Goal: Information Seeking & Learning: Learn about a topic

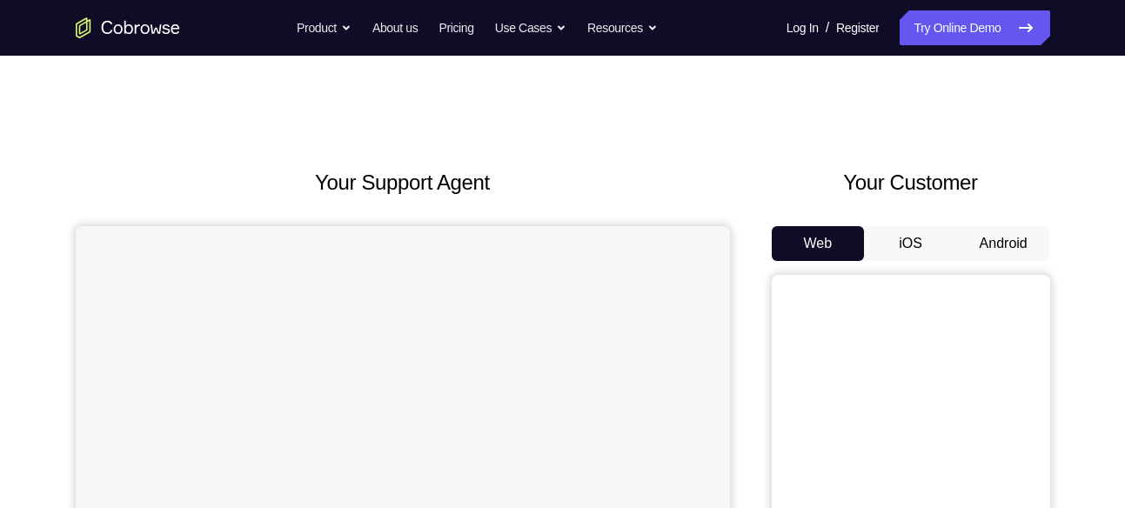
click at [959, 240] on button "Android" at bounding box center [1003, 243] width 93 height 35
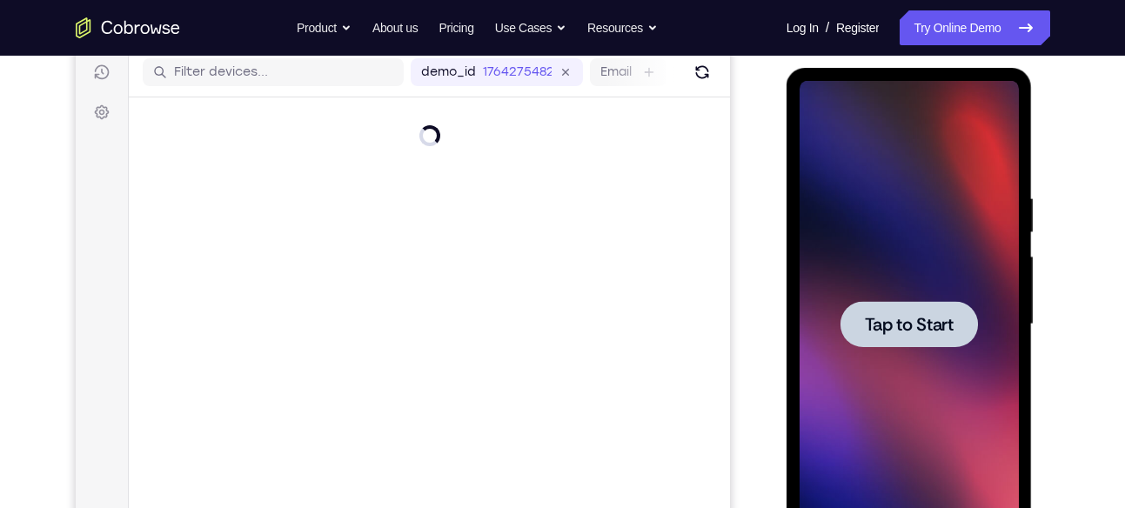
scroll to position [221, 0]
click at [925, 304] on div at bounding box center [910, 323] width 138 height 46
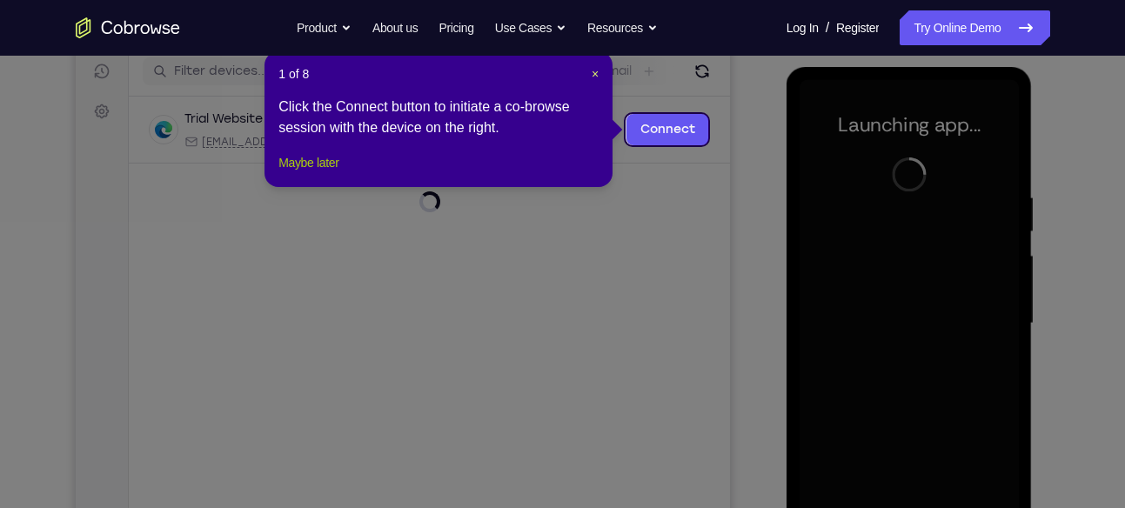
click at [317, 173] on button "Maybe later" at bounding box center [309, 162] width 60 height 21
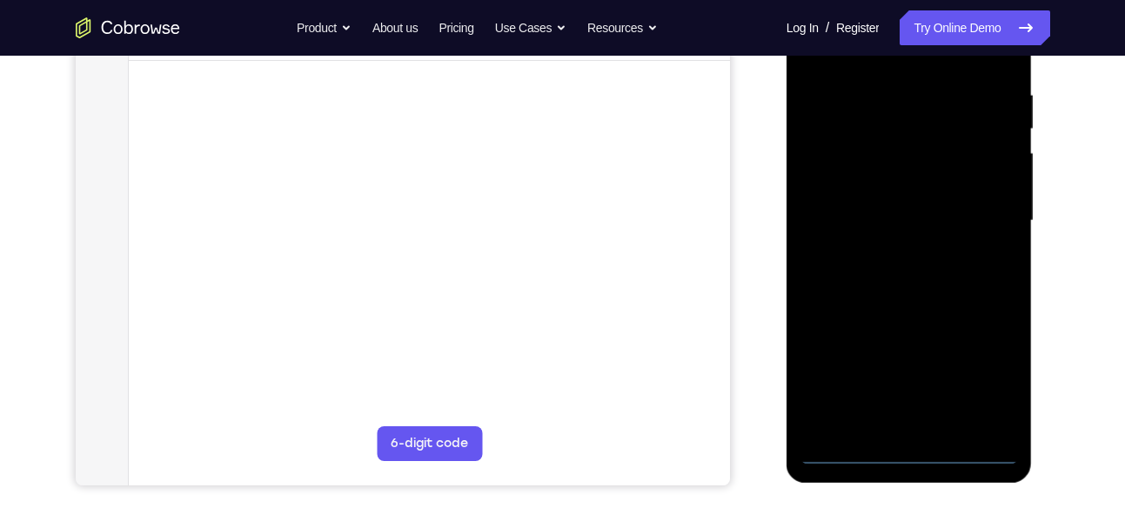
scroll to position [325, 0]
click at [969, 448] on div at bounding box center [909, 219] width 219 height 487
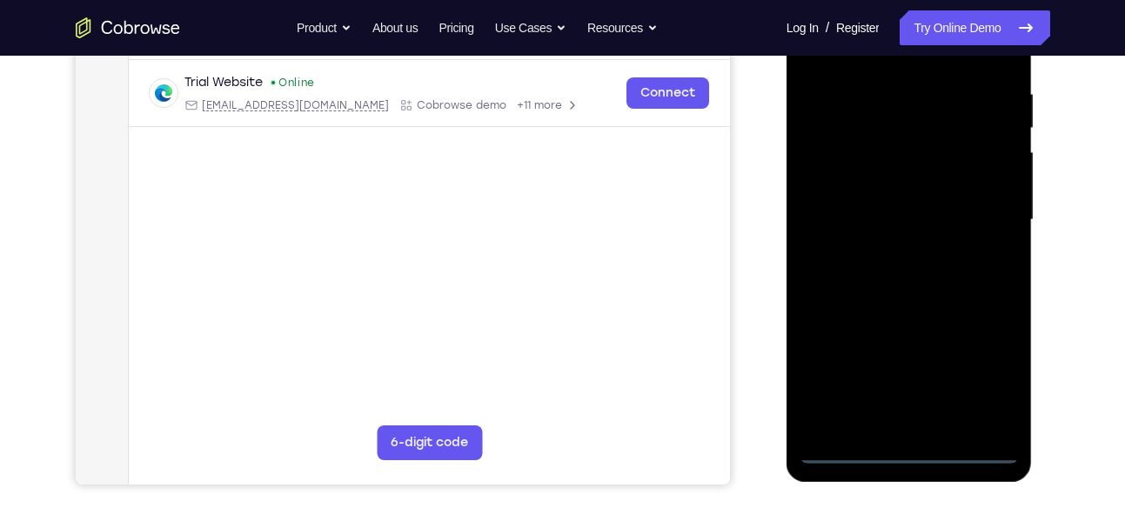
drag, startPoint x: 806, startPoint y: 284, endPoint x: 1064, endPoint y: 304, distance: 258.4
click at [1035, 304] on html "Online web based iOS Simulators and Android Emulators. Run iPhone, iPad, Mobile…" at bounding box center [911, 224] width 248 height 522
click at [851, 212] on div at bounding box center [909, 219] width 219 height 487
click at [977, 383] on div at bounding box center [909, 219] width 219 height 487
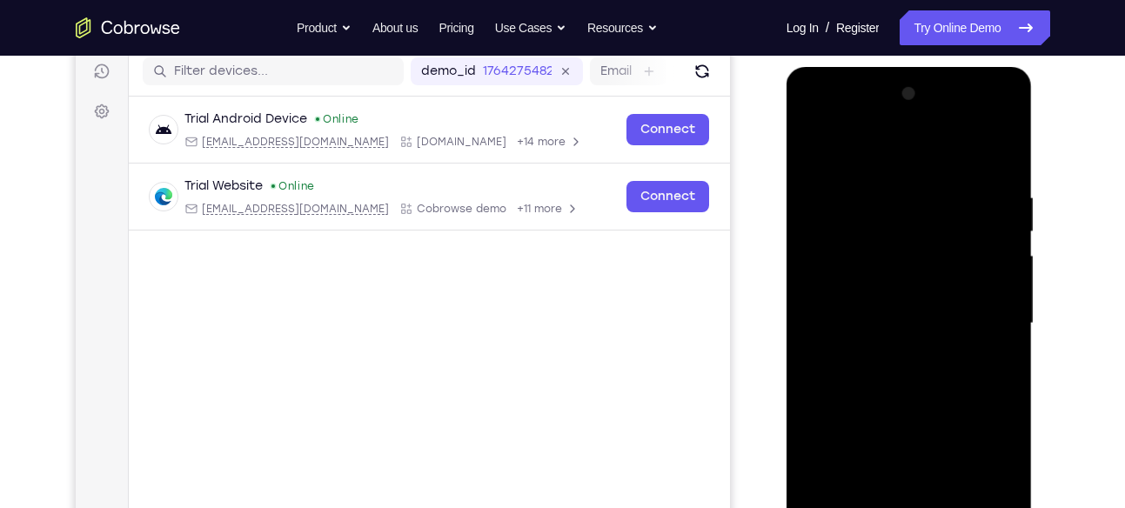
scroll to position [220, 0]
click at [893, 155] on div at bounding box center [909, 324] width 219 height 487
click at [980, 309] on div at bounding box center [909, 324] width 219 height 487
click at [890, 353] on div at bounding box center [909, 324] width 219 height 487
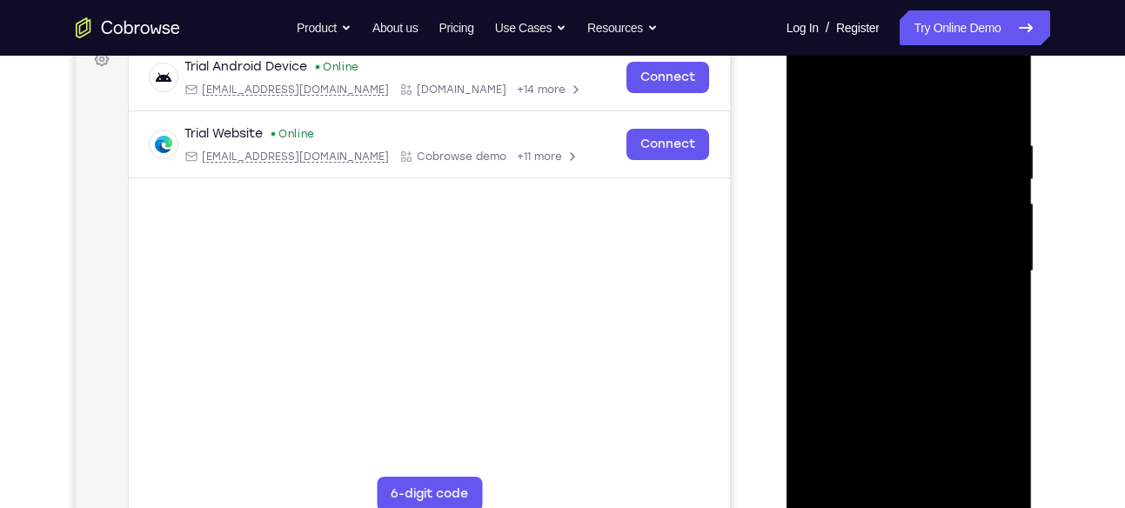
scroll to position [272, 0]
drag, startPoint x: 898, startPoint y: 360, endPoint x: 858, endPoint y: 376, distance: 43.0
click at [858, 376] on div at bounding box center [909, 272] width 219 height 487
click at [913, 197] on div at bounding box center [909, 272] width 219 height 487
click at [909, 225] on div at bounding box center [909, 272] width 219 height 487
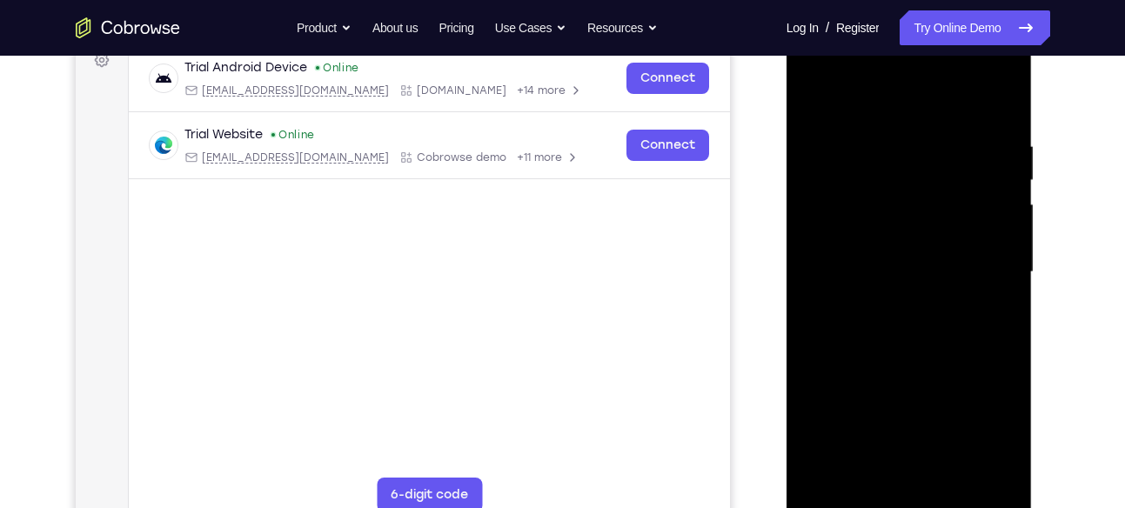
click at [906, 362] on div at bounding box center [909, 272] width 219 height 487
click at [899, 479] on div at bounding box center [909, 272] width 219 height 487
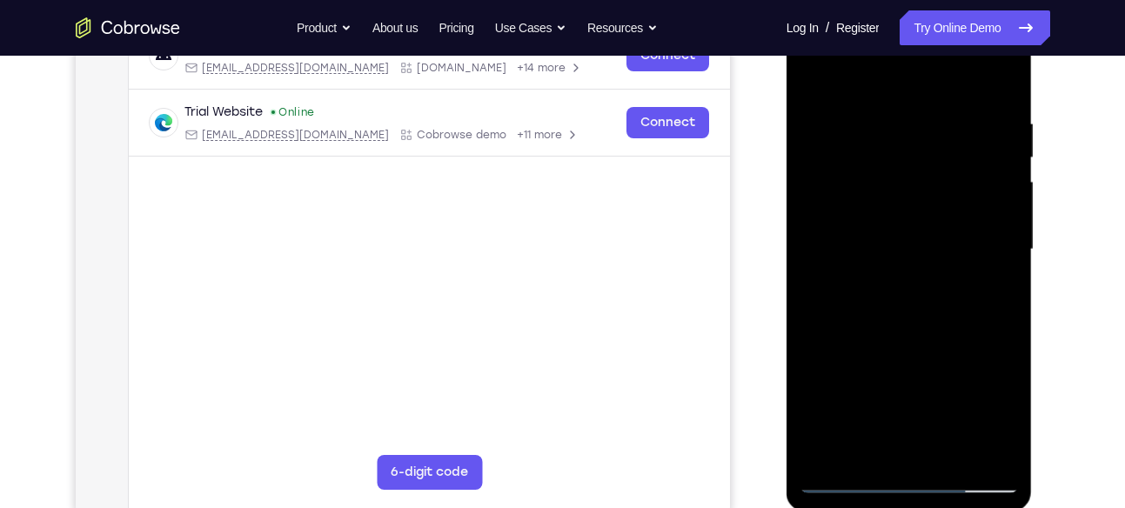
scroll to position [300, 0]
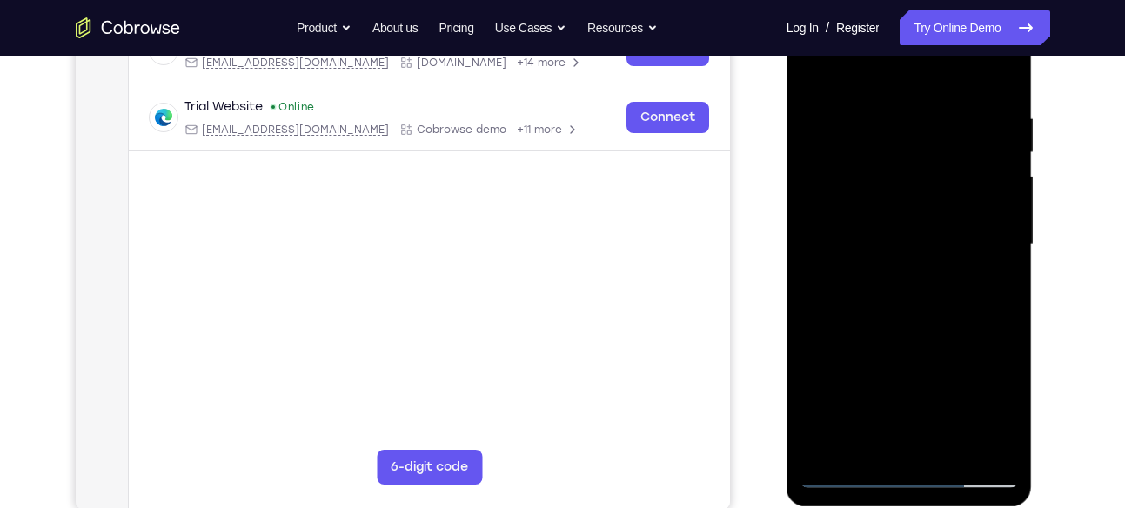
click at [941, 314] on div at bounding box center [909, 244] width 219 height 487
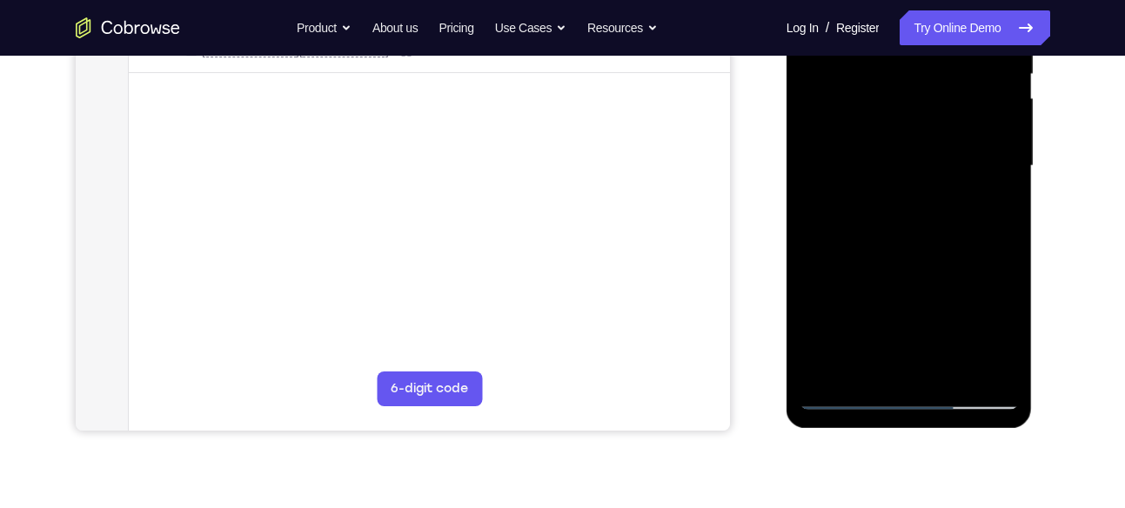
scroll to position [379, 0]
click at [1009, 196] on div at bounding box center [909, 165] width 219 height 487
click at [1008, 200] on div at bounding box center [909, 165] width 219 height 487
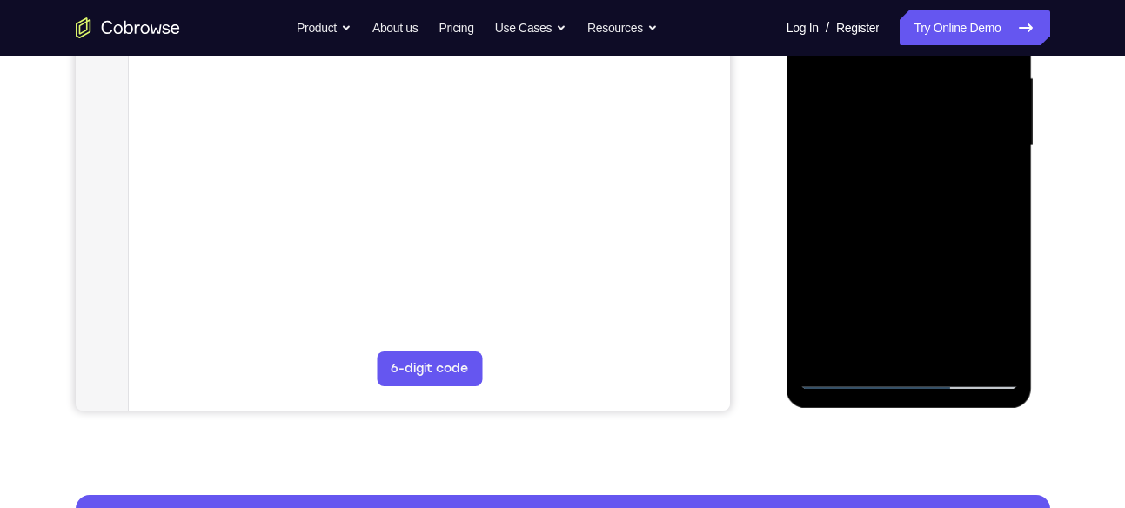
scroll to position [400, 0]
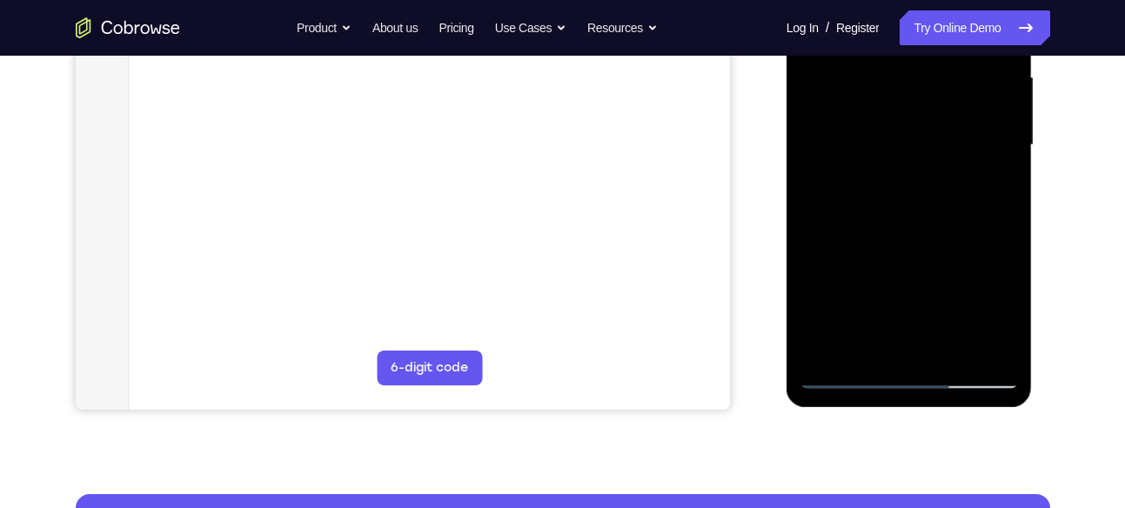
click at [951, 347] on div at bounding box center [909, 145] width 219 height 487
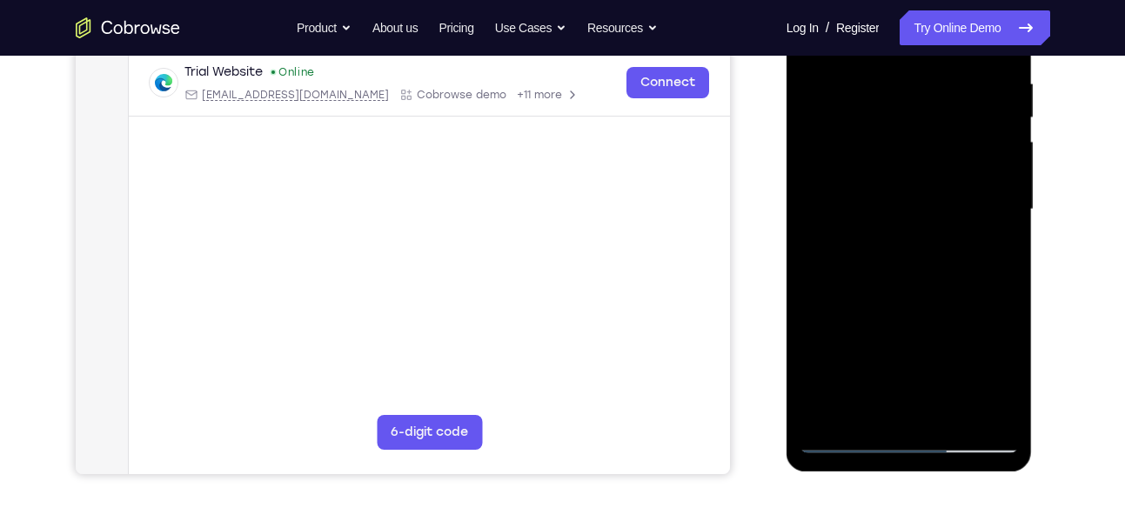
scroll to position [334, 0]
click at [924, 301] on div at bounding box center [909, 210] width 219 height 487
click at [901, 204] on div at bounding box center [909, 210] width 219 height 487
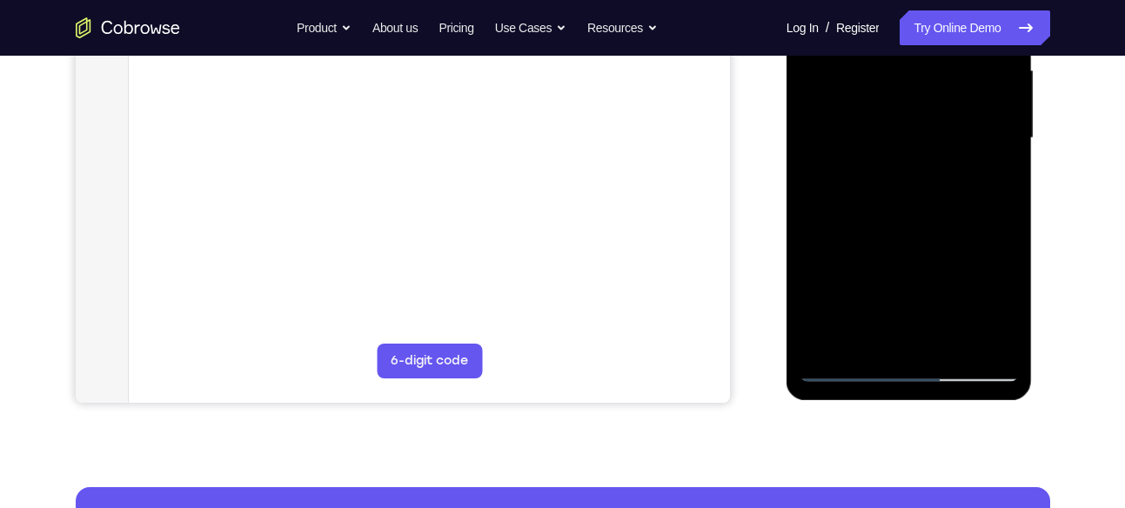
scroll to position [412, 0]
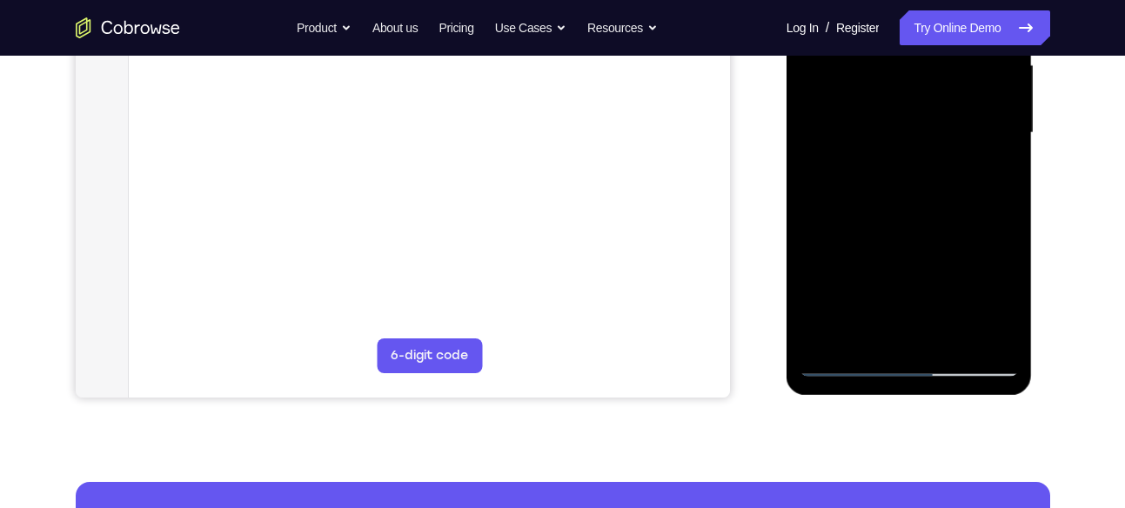
click at [861, 331] on div at bounding box center [909, 132] width 219 height 487
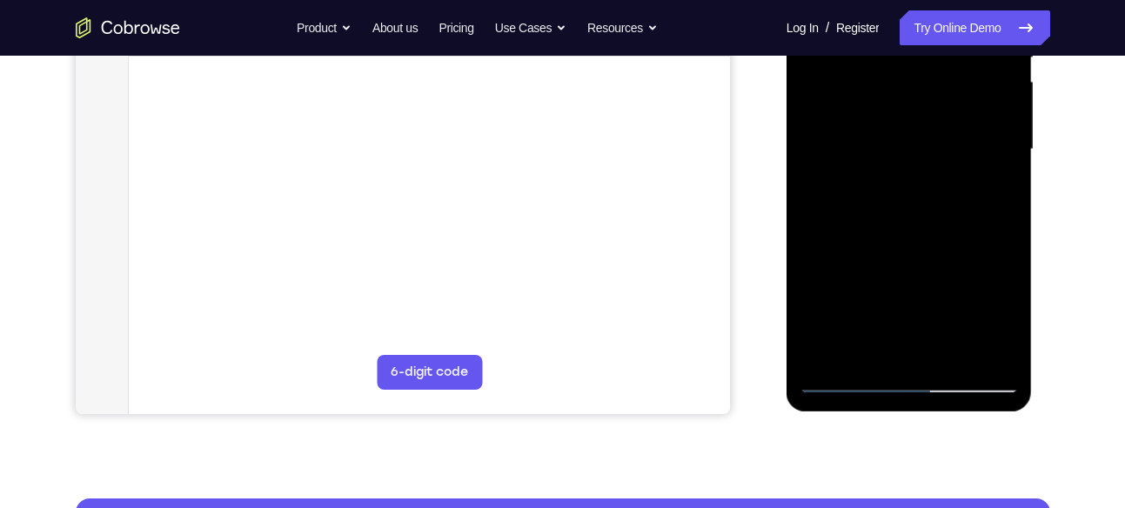
scroll to position [393, 0]
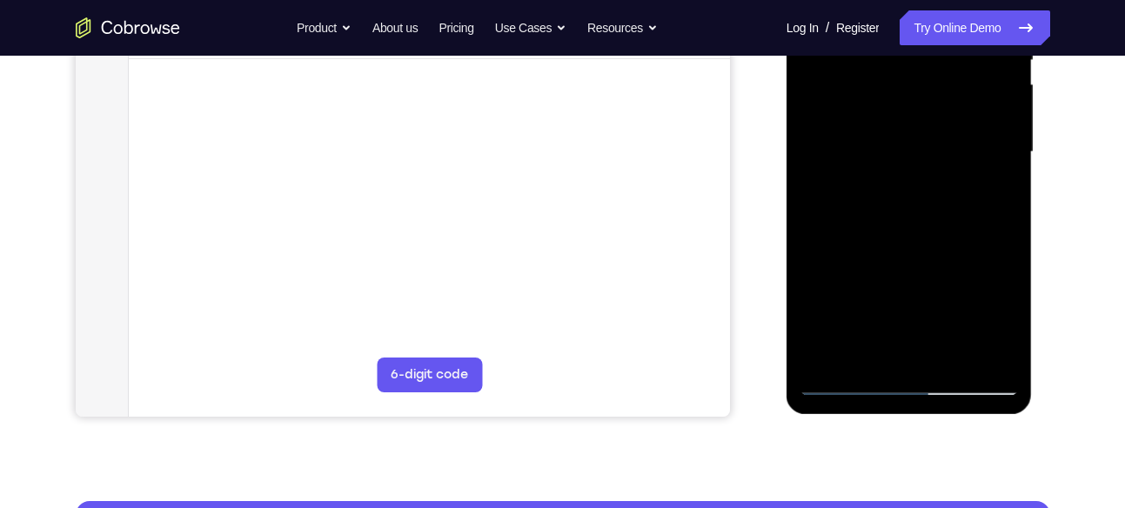
drag, startPoint x: 907, startPoint y: 287, endPoint x: 971, endPoint y: 131, distance: 169.1
click at [971, 131] on div at bounding box center [909, 152] width 219 height 487
drag, startPoint x: 910, startPoint y: 276, endPoint x: 901, endPoint y: 401, distance: 125.6
click at [901, 401] on div at bounding box center [910, 155] width 246 height 519
click at [939, 311] on div at bounding box center [909, 152] width 219 height 487
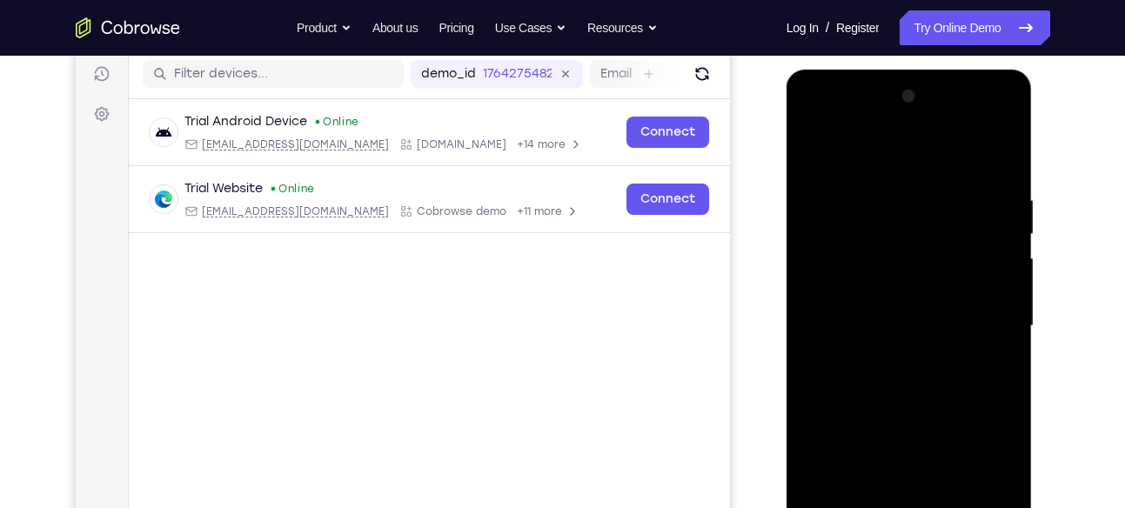
scroll to position [228, 0]
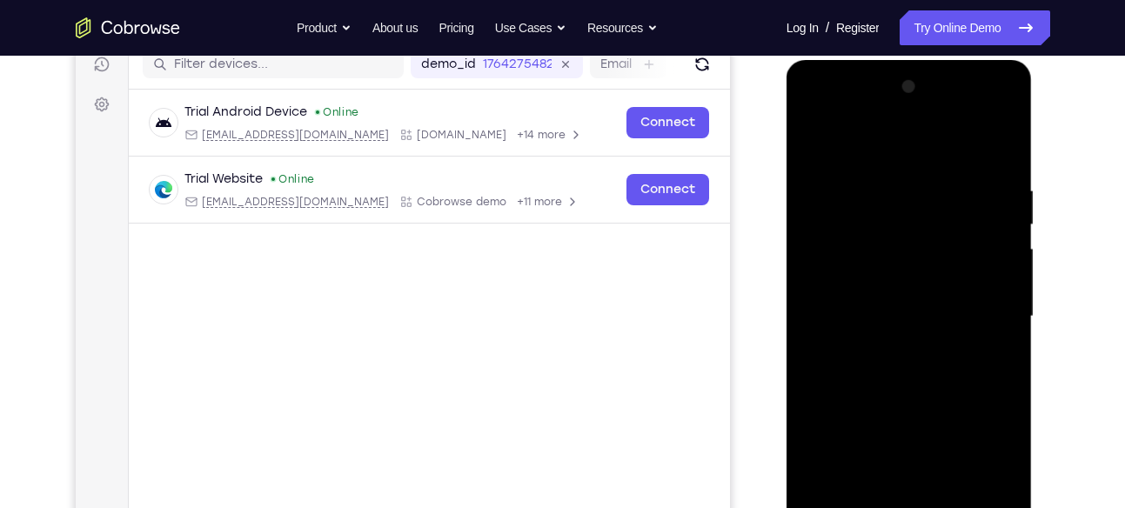
click at [813, 148] on div at bounding box center [909, 316] width 219 height 487
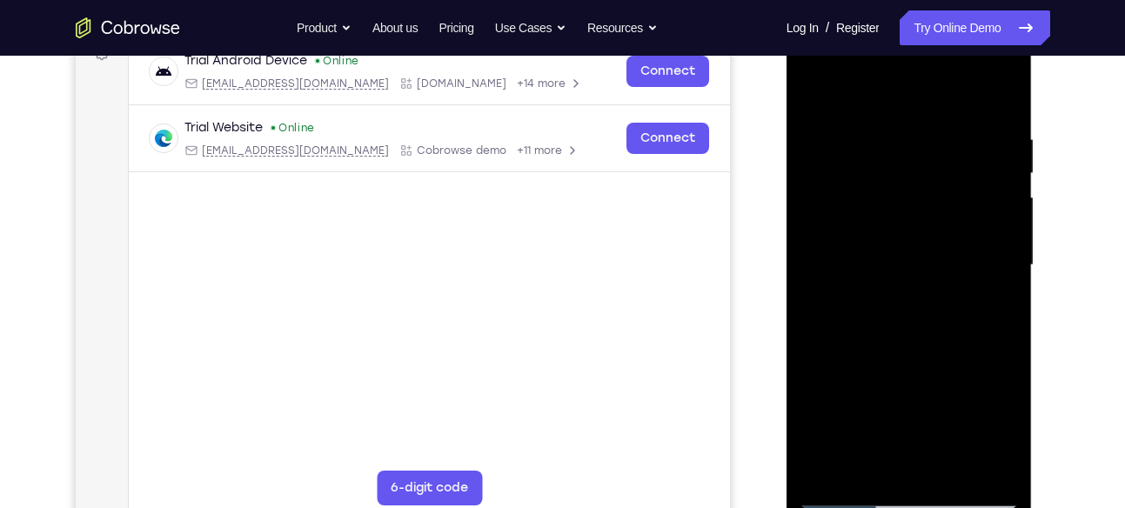
scroll to position [280, 0]
click at [921, 248] on div at bounding box center [909, 264] width 219 height 487
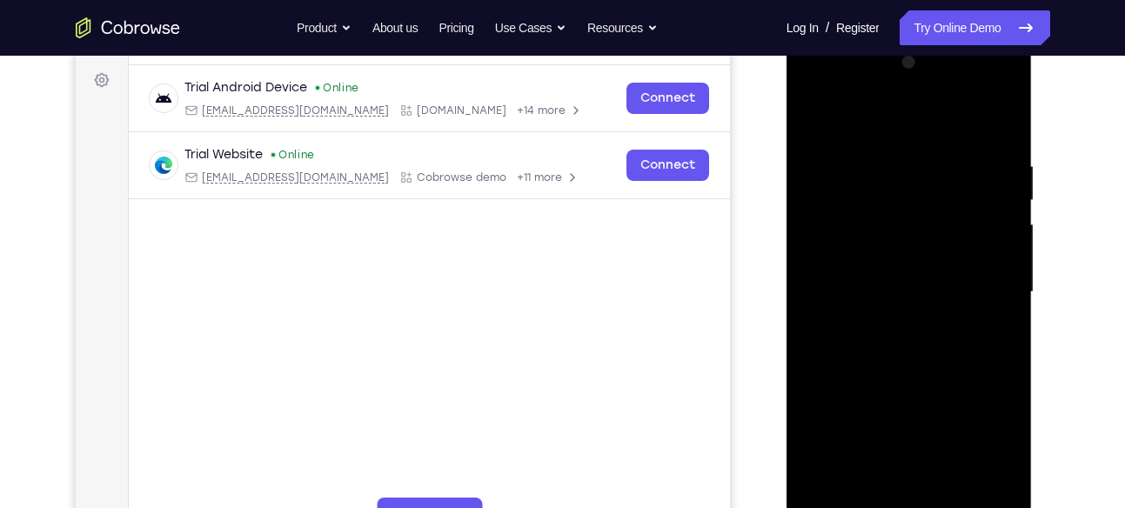
scroll to position [257, 0]
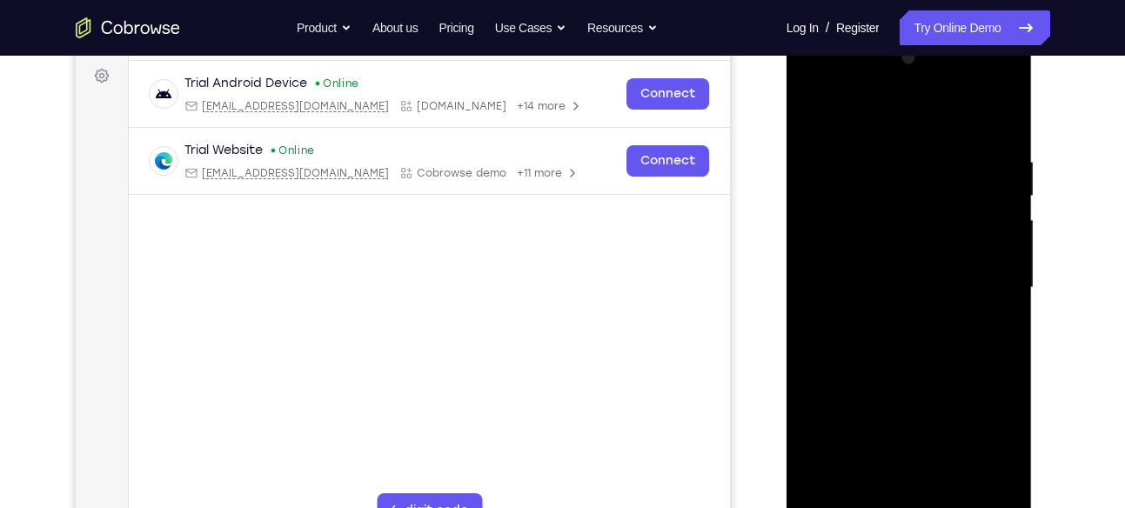
drag, startPoint x: 850, startPoint y: 240, endPoint x: 831, endPoint y: 324, distance: 85.7
click at [831, 324] on div at bounding box center [909, 287] width 219 height 487
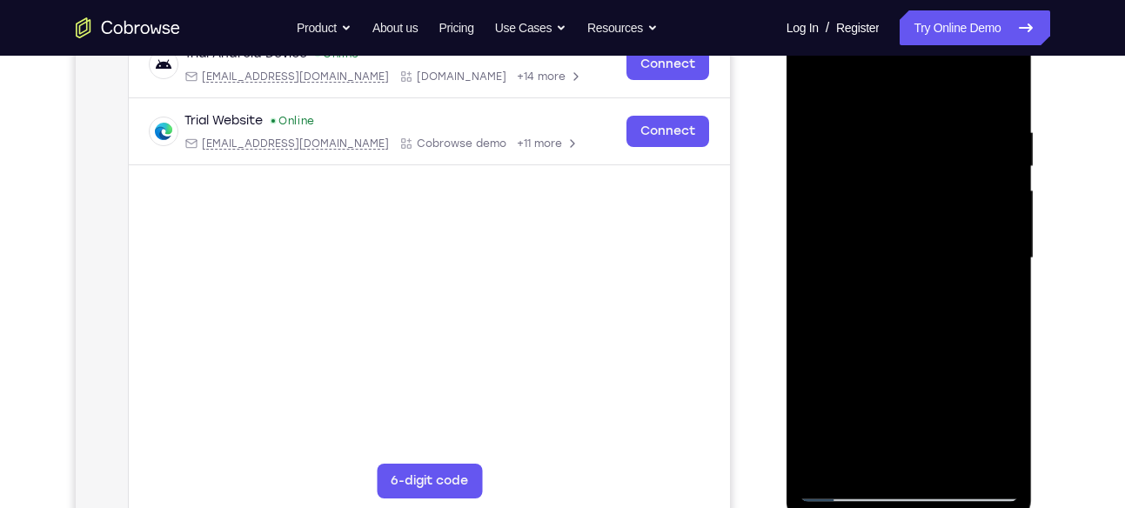
scroll to position [287, 0]
drag, startPoint x: 863, startPoint y: 276, endPoint x: 915, endPoint y: 126, distance: 158.6
click at [915, 126] on div at bounding box center [909, 257] width 219 height 487
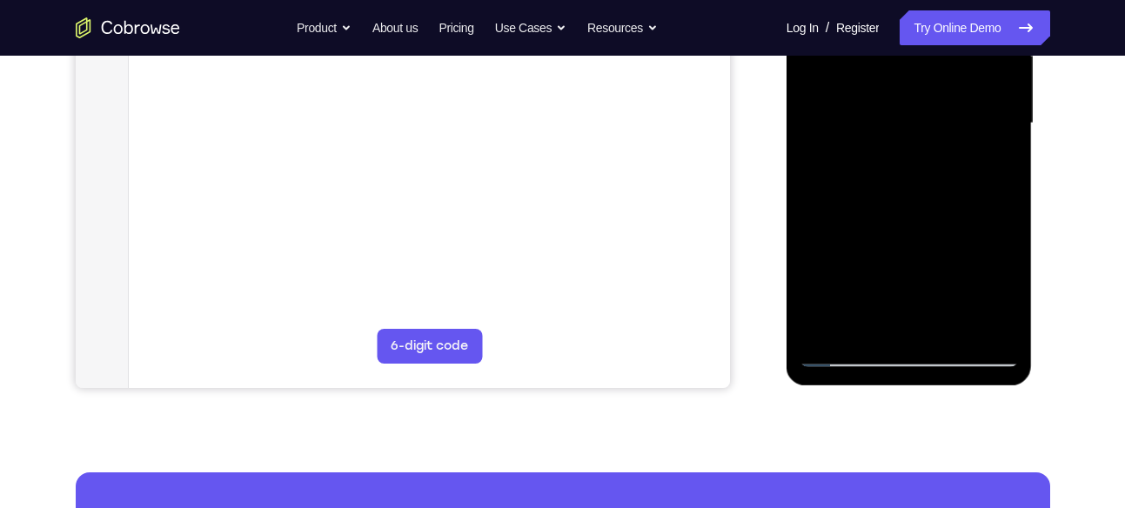
click at [843, 362] on div at bounding box center [909, 123] width 219 height 487
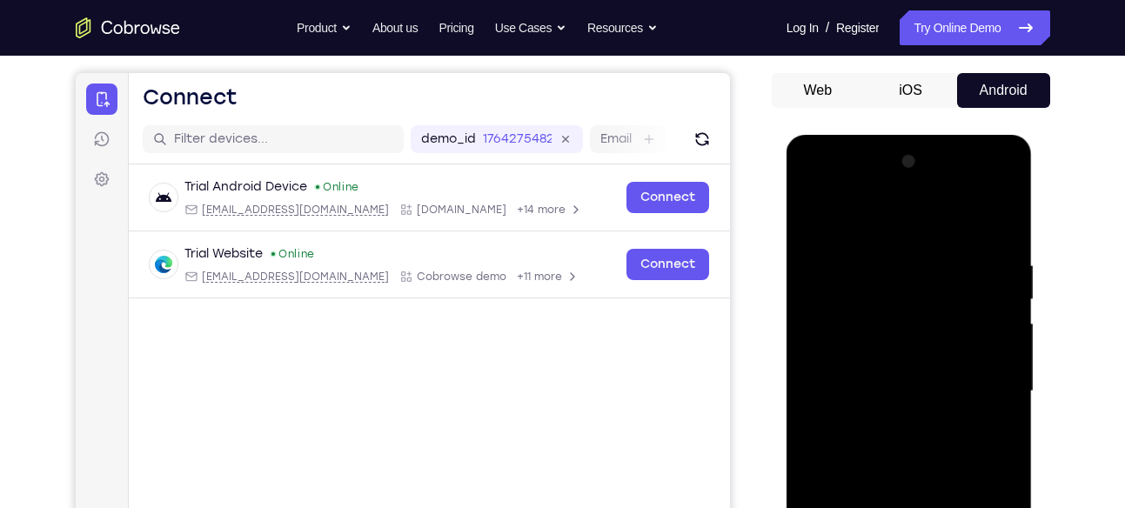
scroll to position [145, 0]
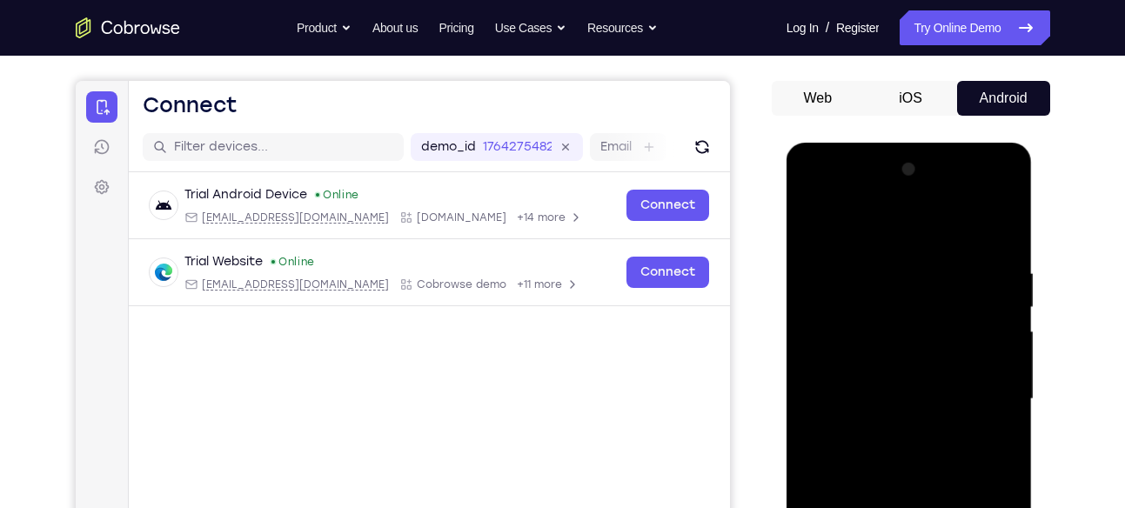
click at [816, 225] on div at bounding box center [909, 399] width 219 height 487
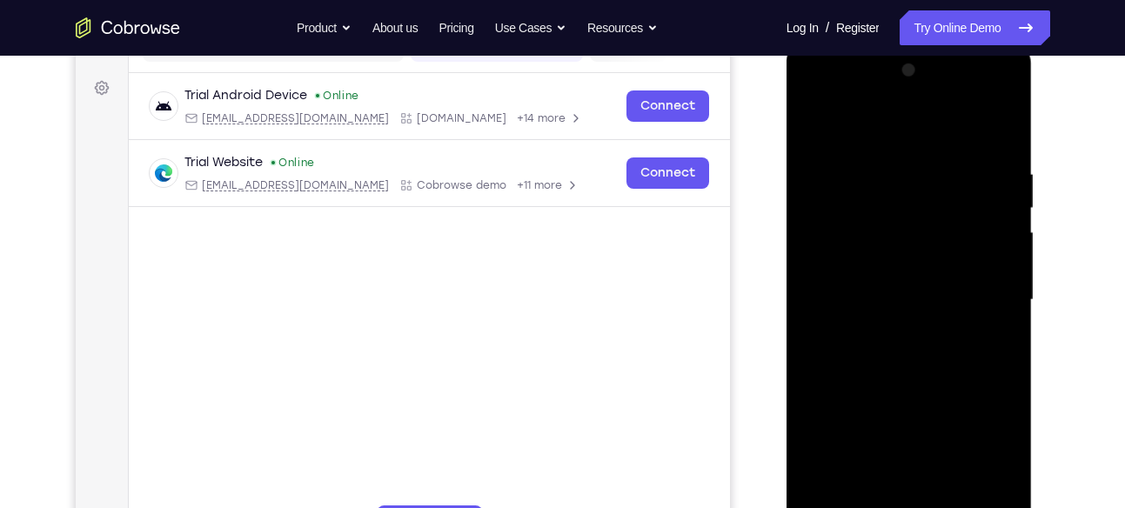
scroll to position [241, 0]
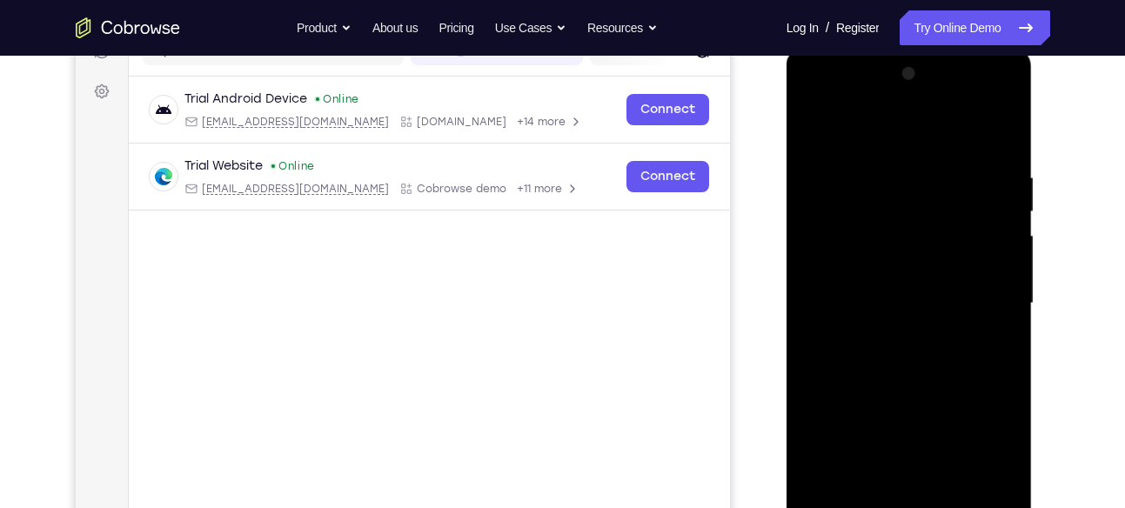
click at [817, 128] on div at bounding box center [909, 303] width 219 height 487
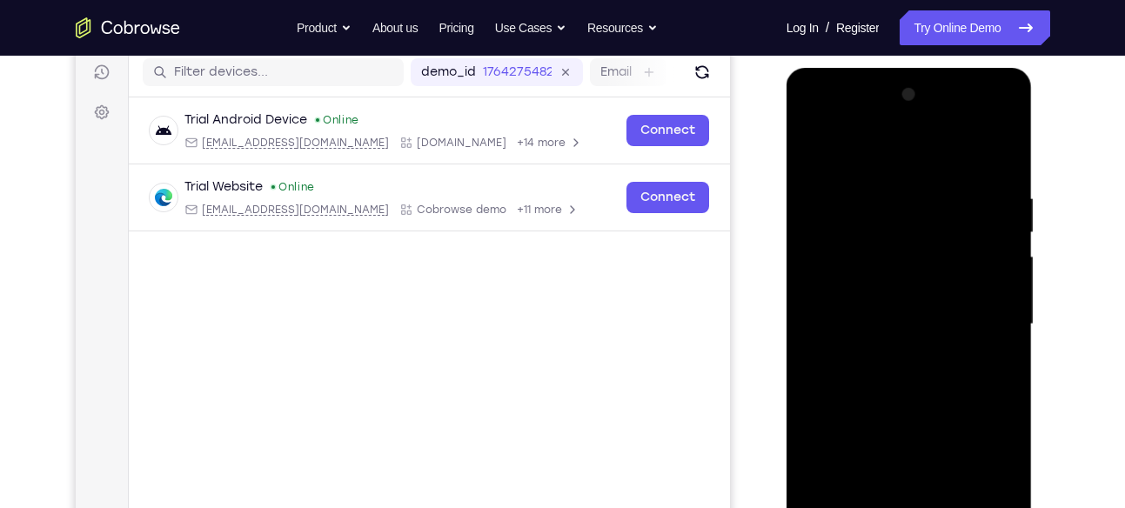
scroll to position [216, 0]
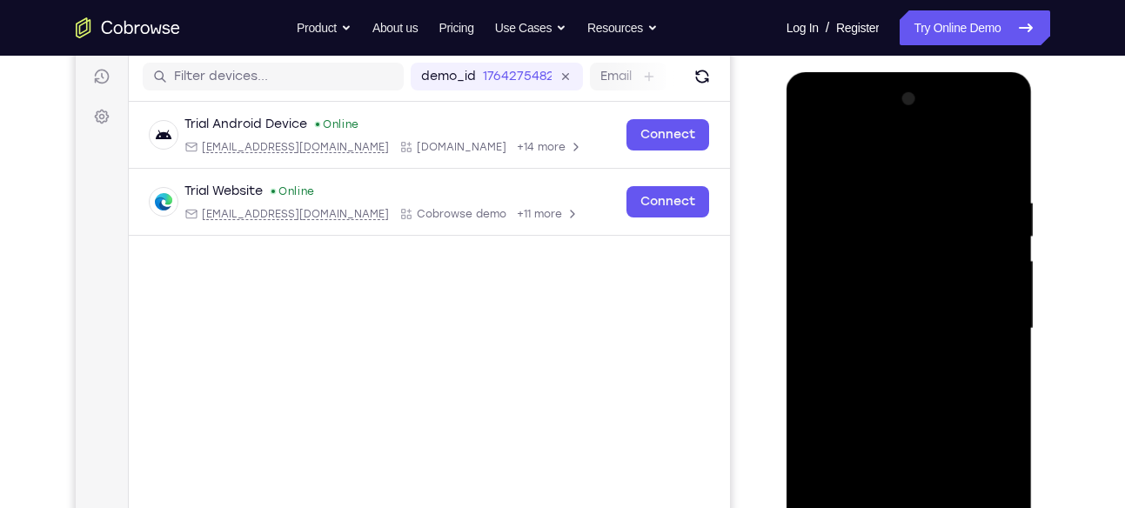
click at [1003, 156] on div at bounding box center [909, 328] width 219 height 487
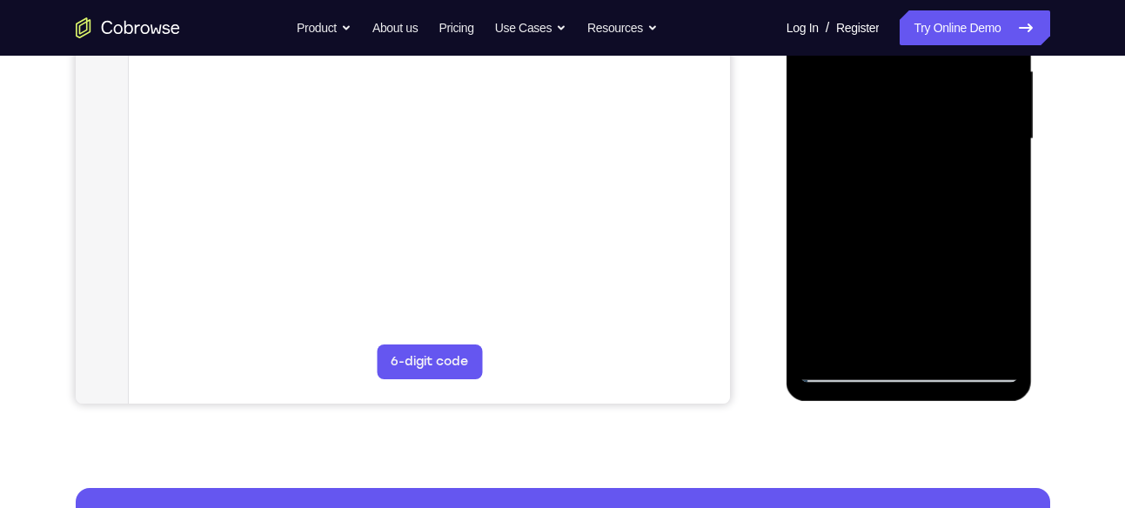
scroll to position [406, 0]
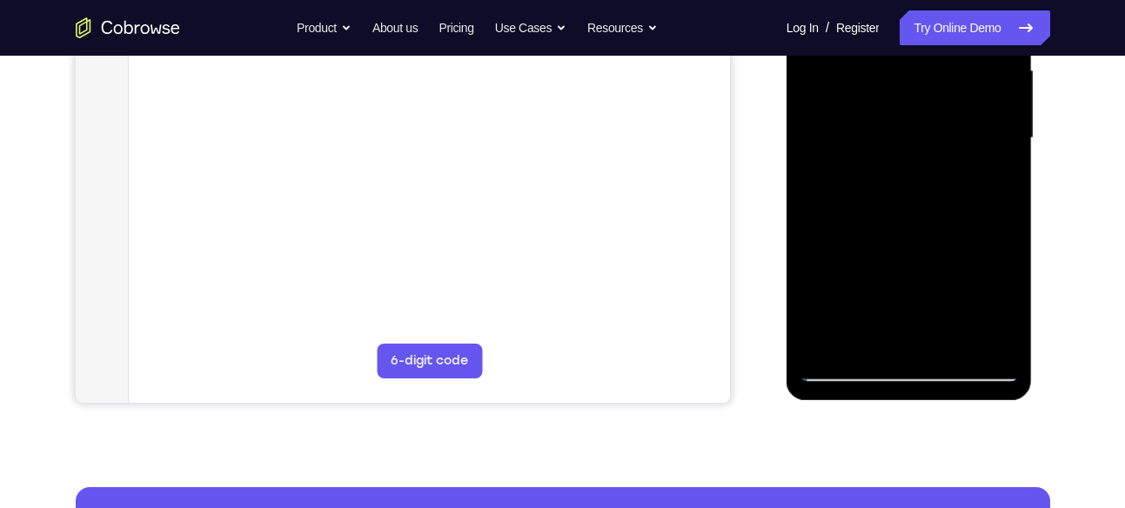
click at [946, 340] on div at bounding box center [909, 138] width 219 height 487
click at [840, 369] on div at bounding box center [909, 138] width 219 height 487
click at [989, 351] on div at bounding box center [909, 138] width 219 height 487
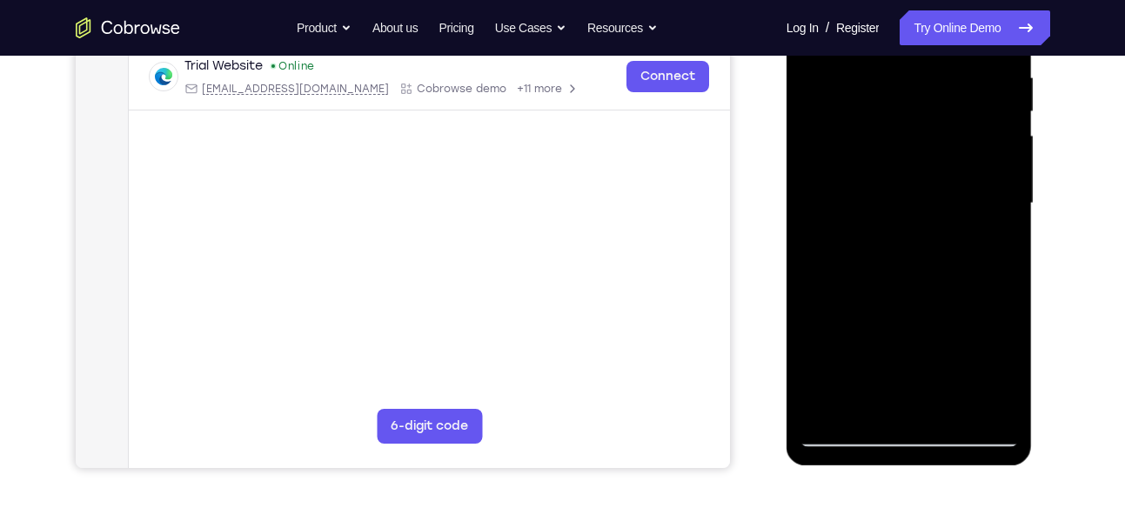
scroll to position [313, 0]
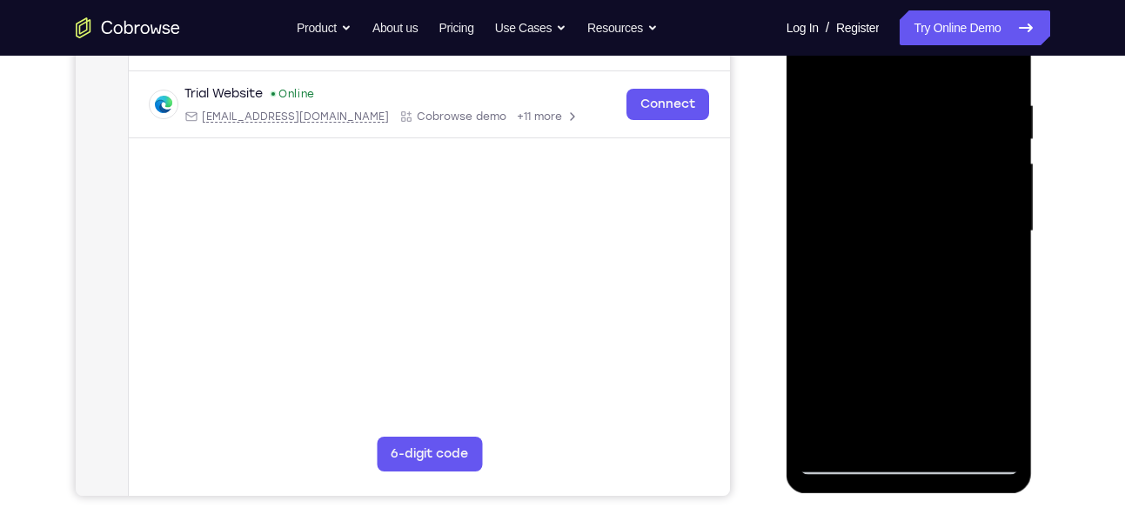
click at [973, 263] on div at bounding box center [909, 231] width 219 height 487
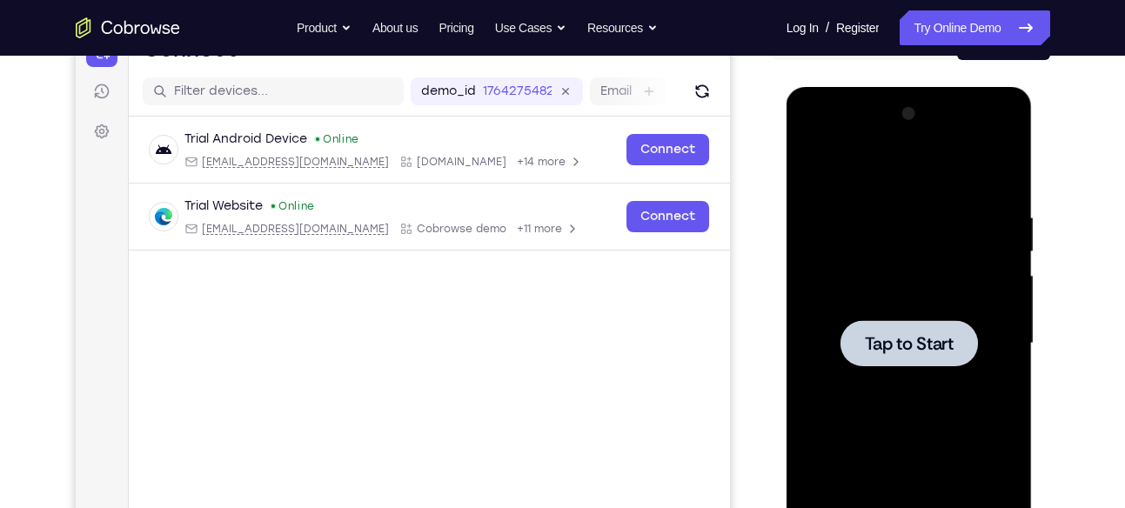
scroll to position [189, 0]
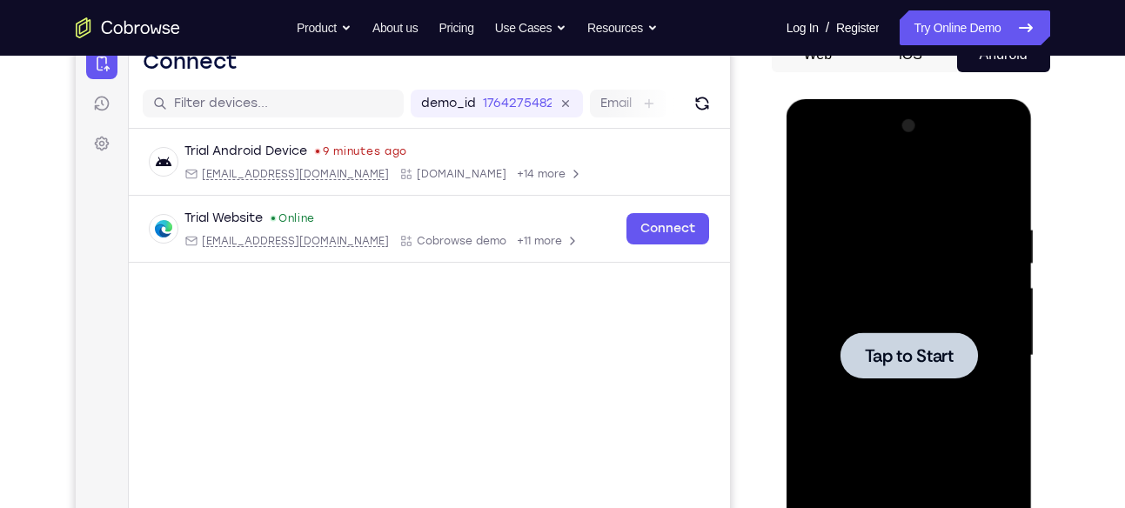
click at [899, 334] on div at bounding box center [910, 355] width 138 height 46
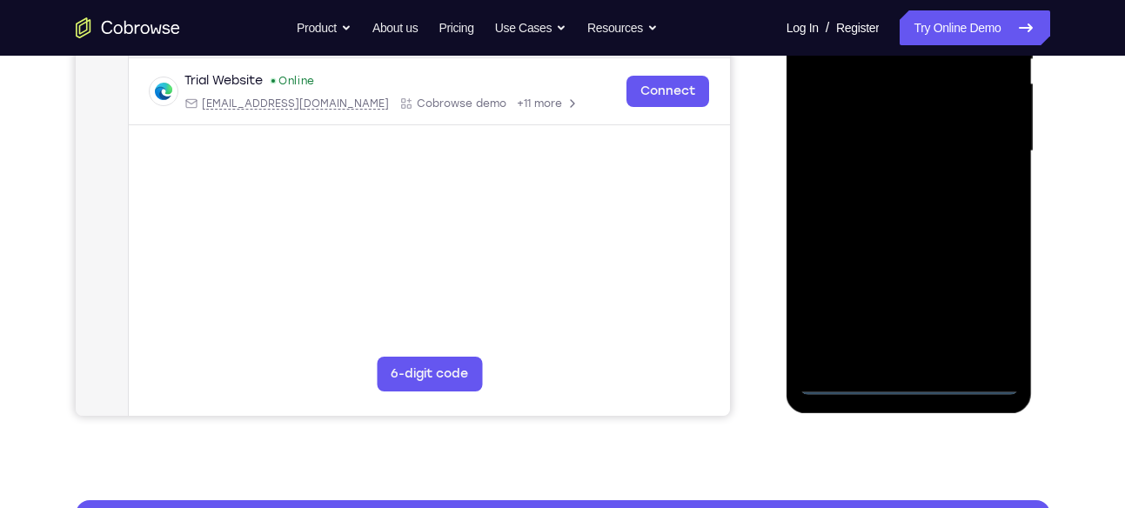
scroll to position [406, 0]
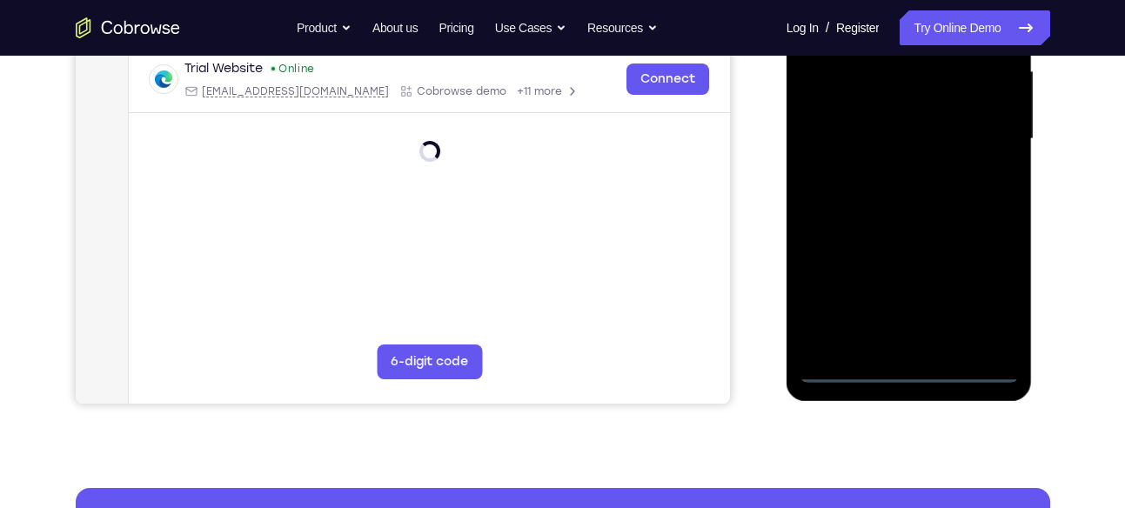
click at [907, 369] on div at bounding box center [909, 139] width 219 height 487
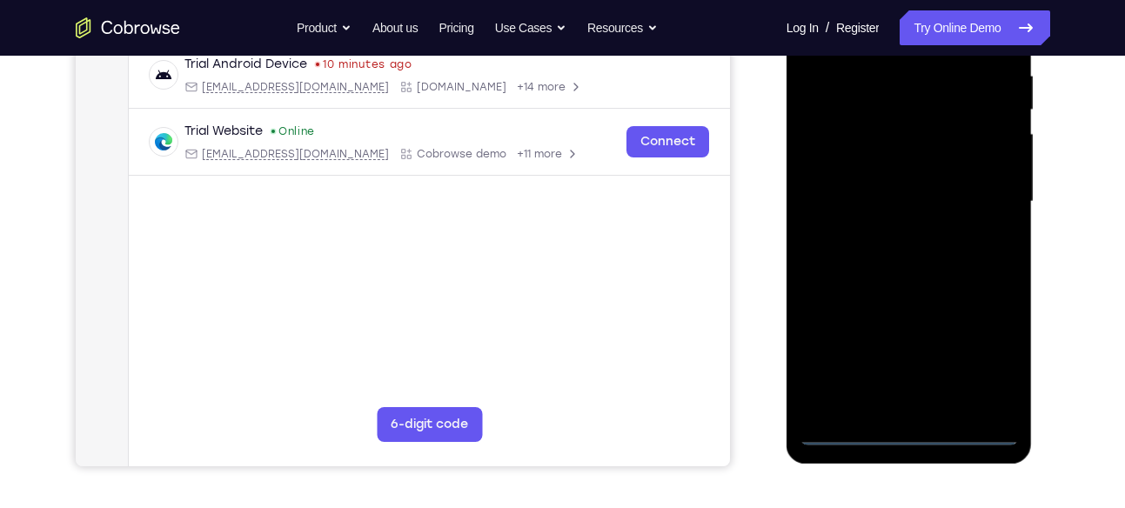
scroll to position [332, 0]
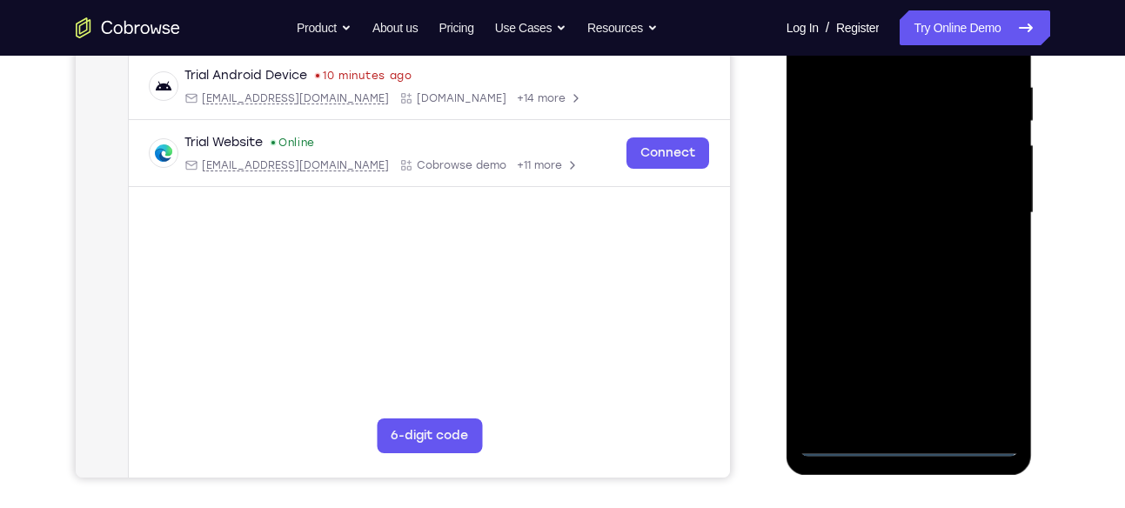
click at [984, 375] on div at bounding box center [909, 213] width 219 height 487
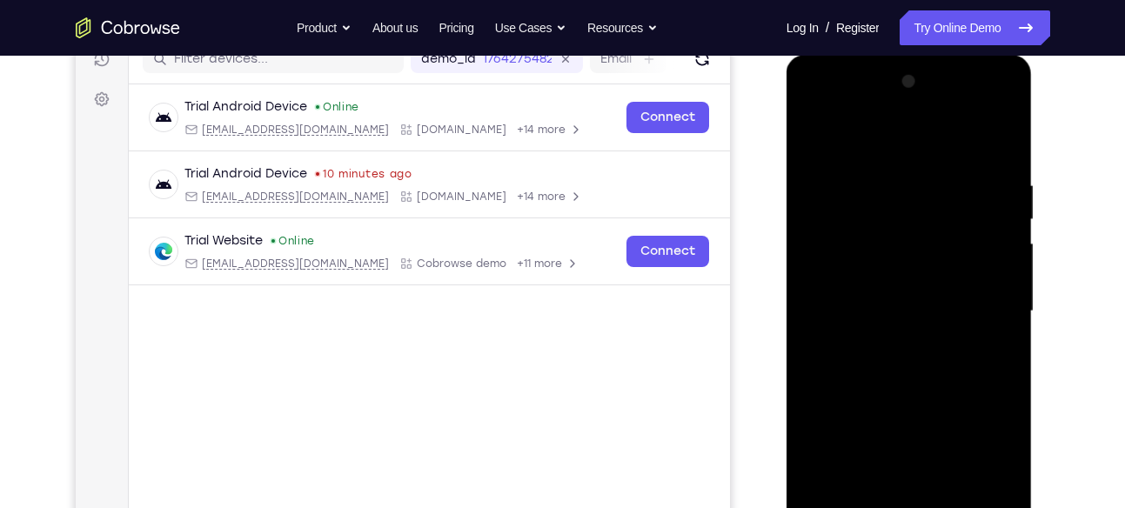
scroll to position [237, 0]
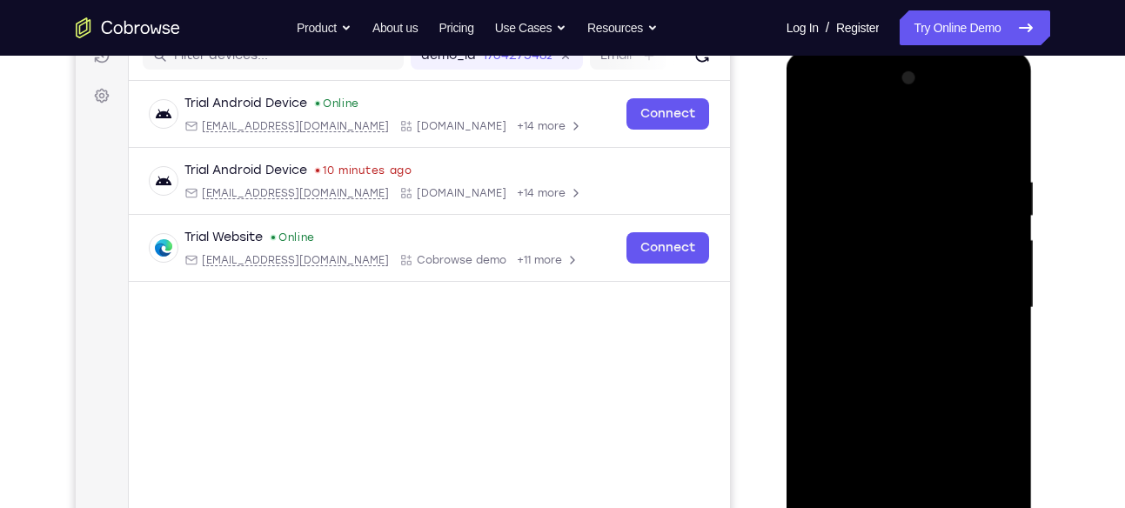
click at [815, 105] on div at bounding box center [909, 307] width 219 height 487
click at [984, 302] on div at bounding box center [909, 307] width 219 height 487
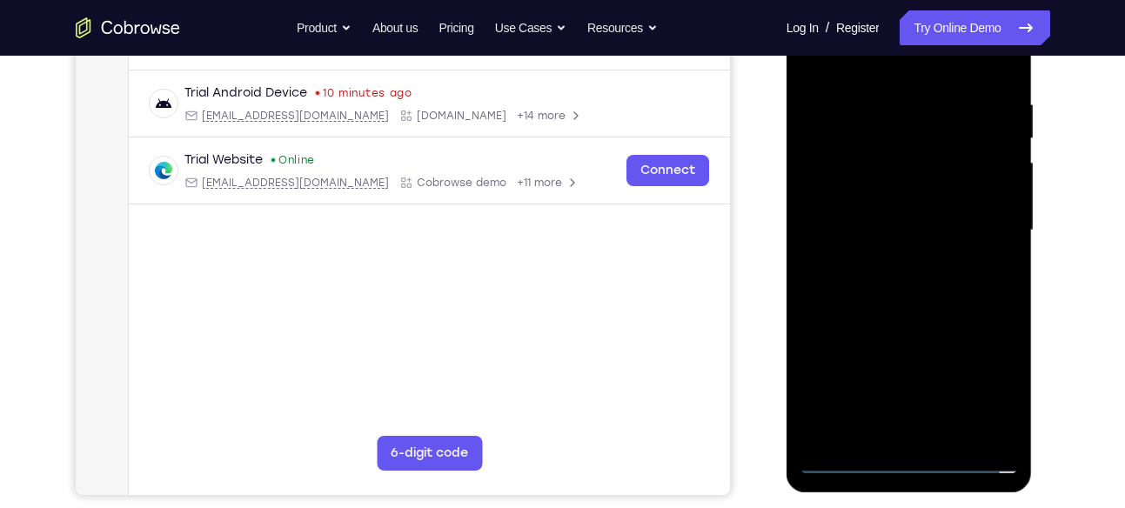
scroll to position [315, 0]
click at [896, 262] on div at bounding box center [909, 229] width 219 height 487
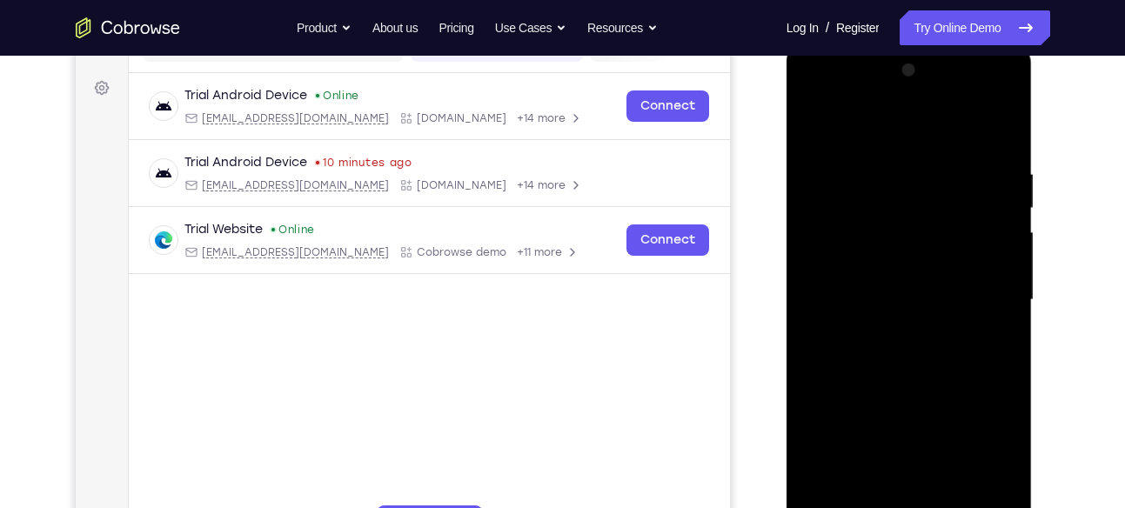
scroll to position [244, 0]
click at [890, 285] on div at bounding box center [909, 300] width 219 height 487
click at [892, 269] on div at bounding box center [909, 300] width 219 height 487
click at [879, 301] on div at bounding box center [909, 300] width 219 height 487
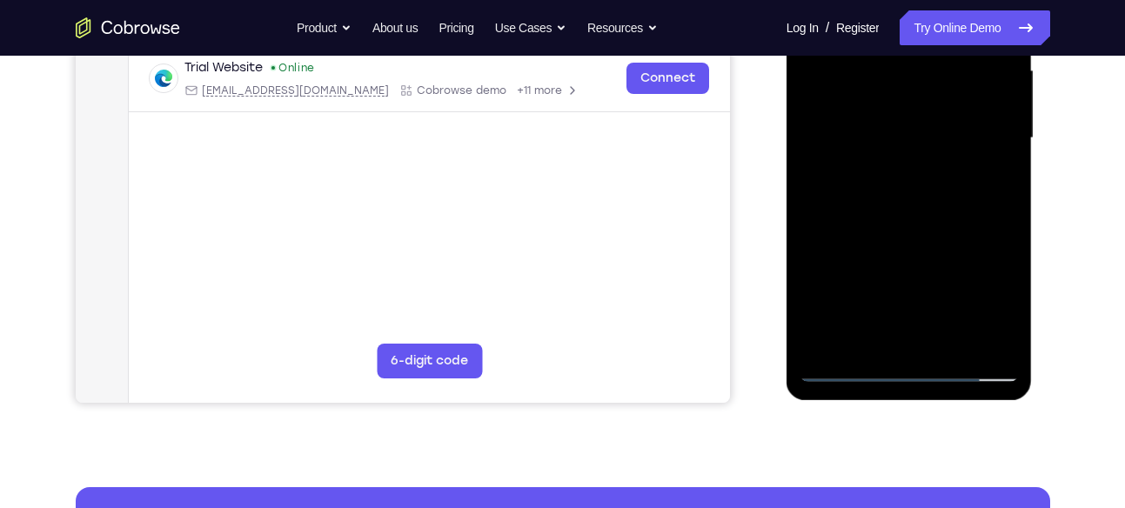
scroll to position [407, 0]
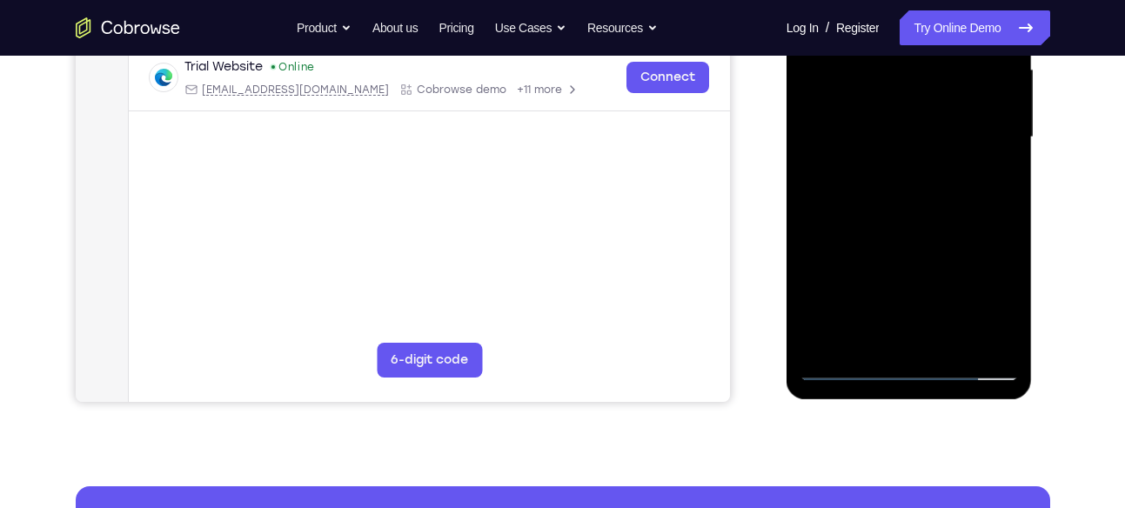
click at [910, 212] on div at bounding box center [909, 137] width 219 height 487
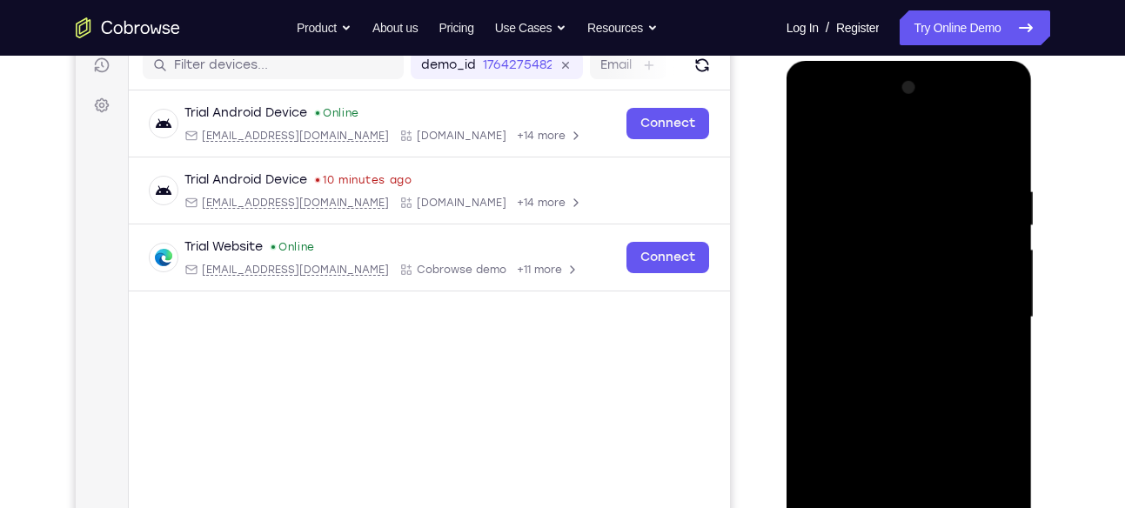
scroll to position [223, 0]
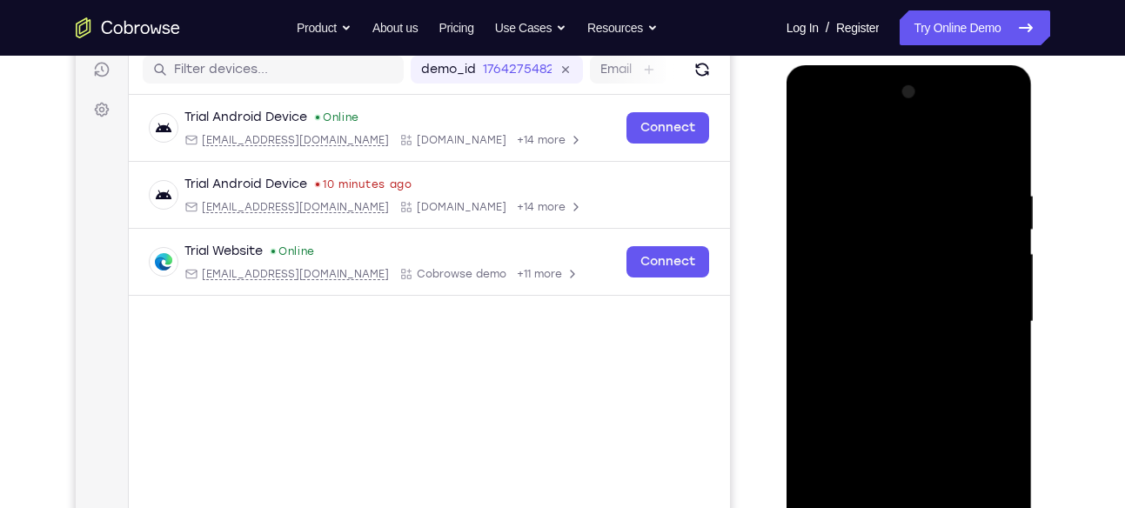
click at [941, 194] on div at bounding box center [909, 321] width 219 height 487
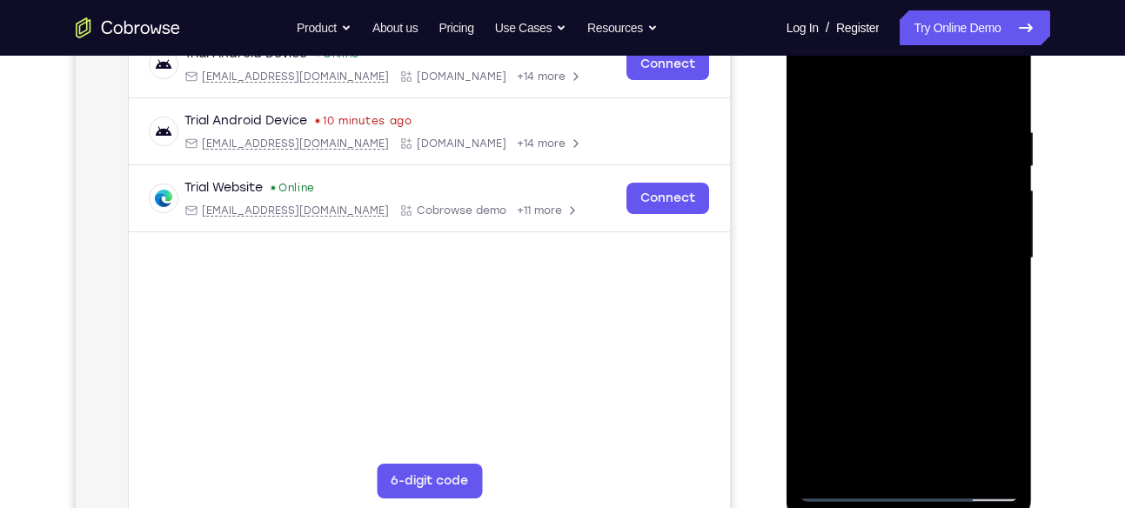
scroll to position [285, 0]
drag, startPoint x: 888, startPoint y: 94, endPoint x: 899, endPoint y: 23, distance: 72.3
click at [899, 23] on div at bounding box center [909, 259] width 219 height 487
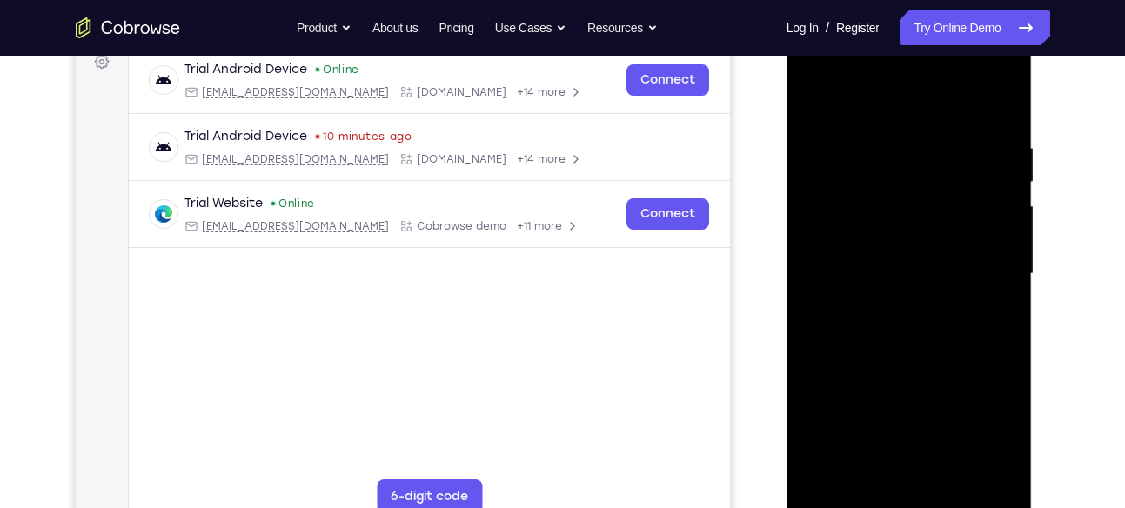
scroll to position [272, 0]
click at [997, 105] on div at bounding box center [909, 273] width 219 height 487
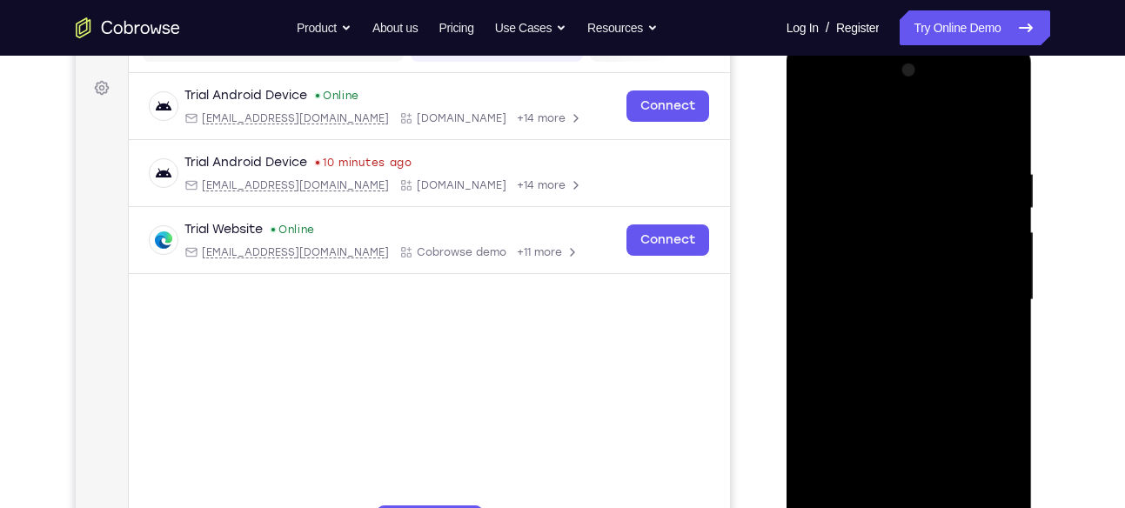
scroll to position [242, 0]
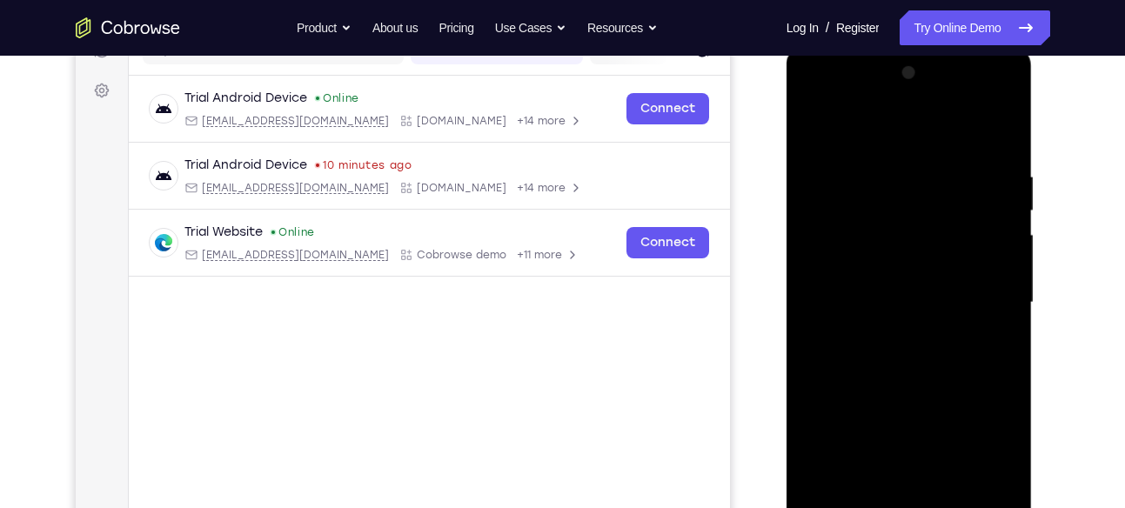
click at [1004, 127] on div at bounding box center [909, 302] width 219 height 487
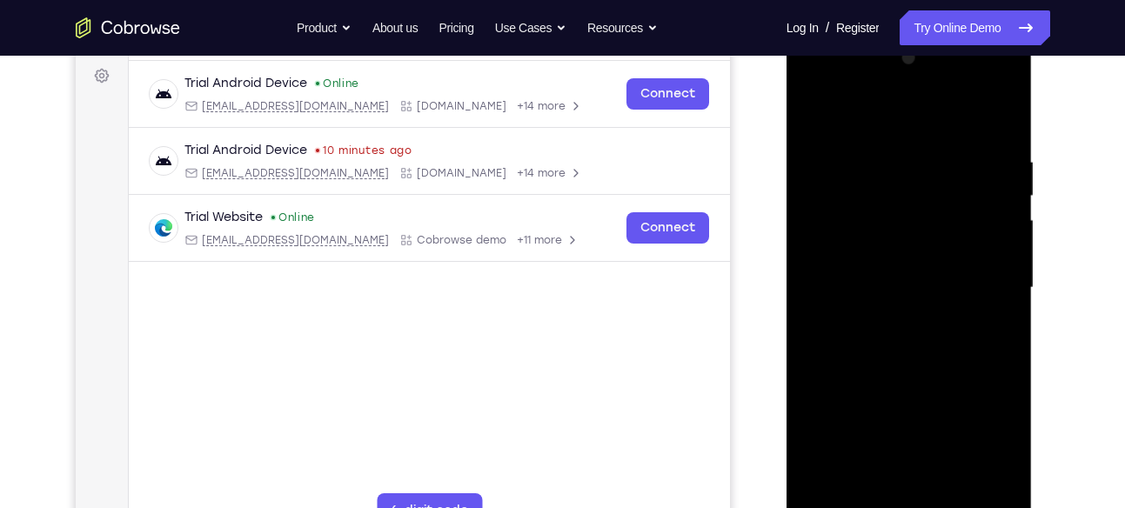
scroll to position [258, 0]
click at [814, 111] on div at bounding box center [909, 287] width 219 height 487
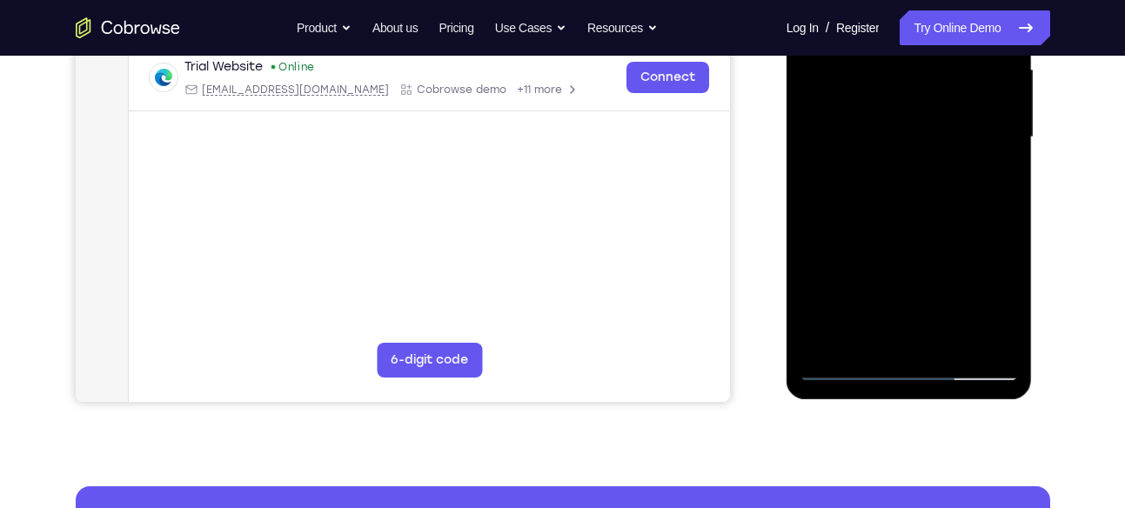
scroll to position [428, 0]
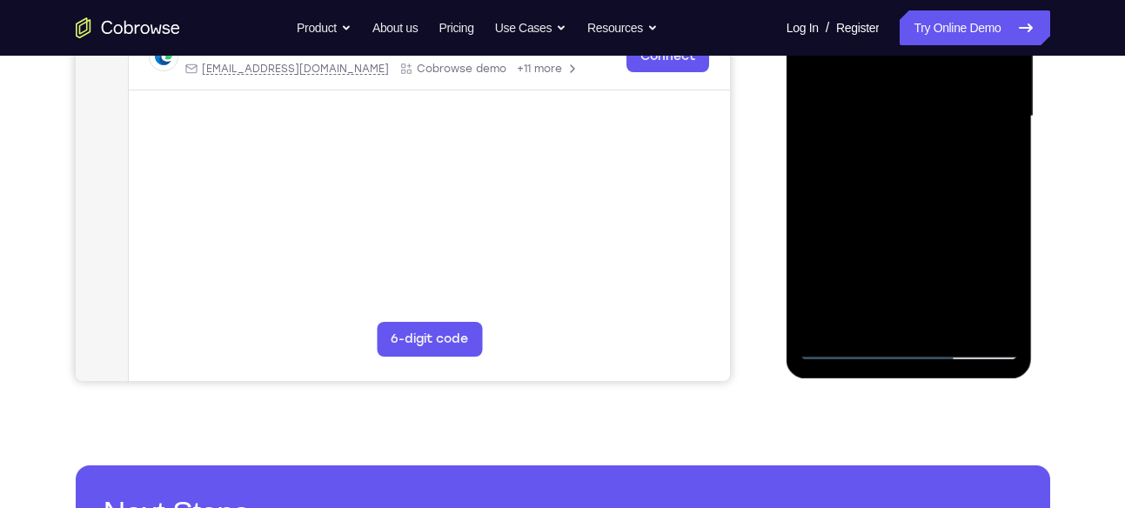
click at [950, 320] on div at bounding box center [909, 116] width 219 height 487
click at [898, 208] on div at bounding box center [909, 116] width 219 height 487
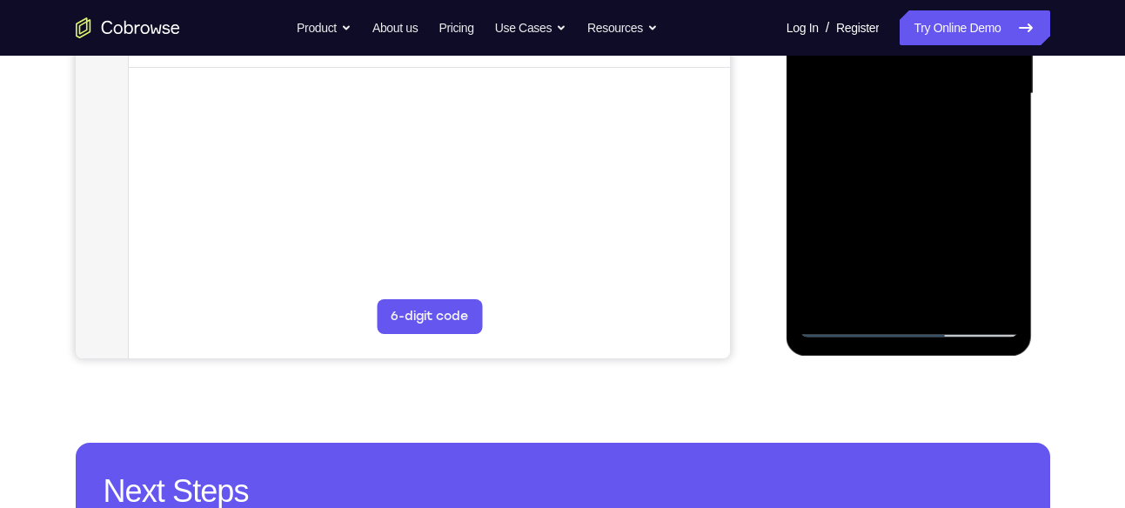
scroll to position [452, 0]
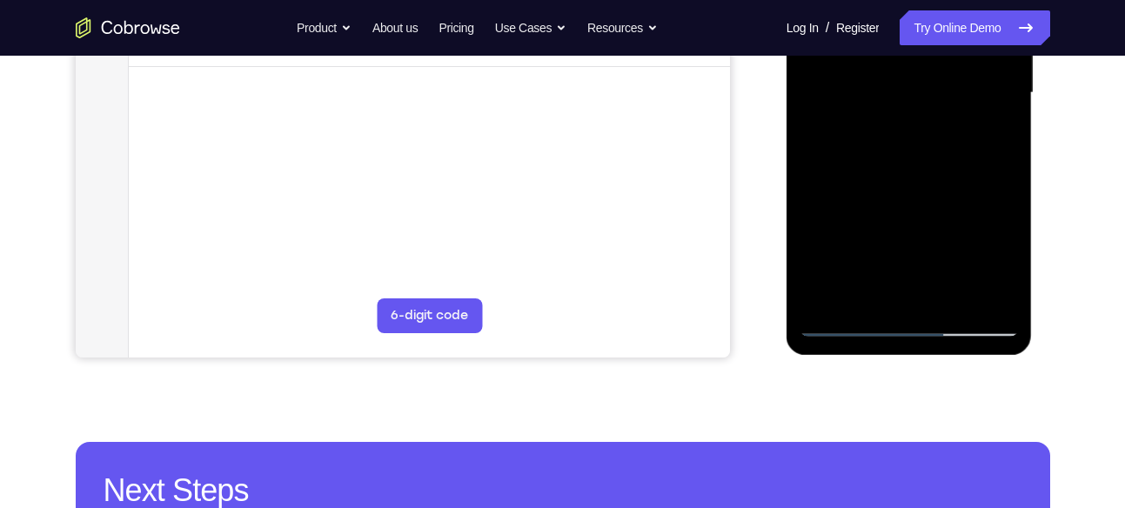
click at [843, 324] on div at bounding box center [909, 92] width 219 height 487
click at [990, 299] on div at bounding box center [909, 92] width 219 height 487
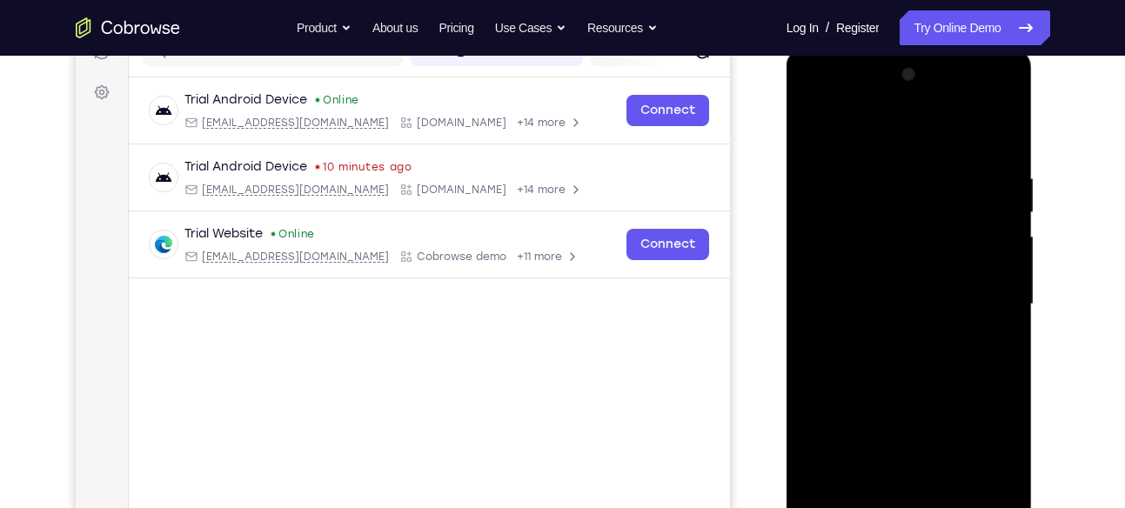
scroll to position [236, 0]
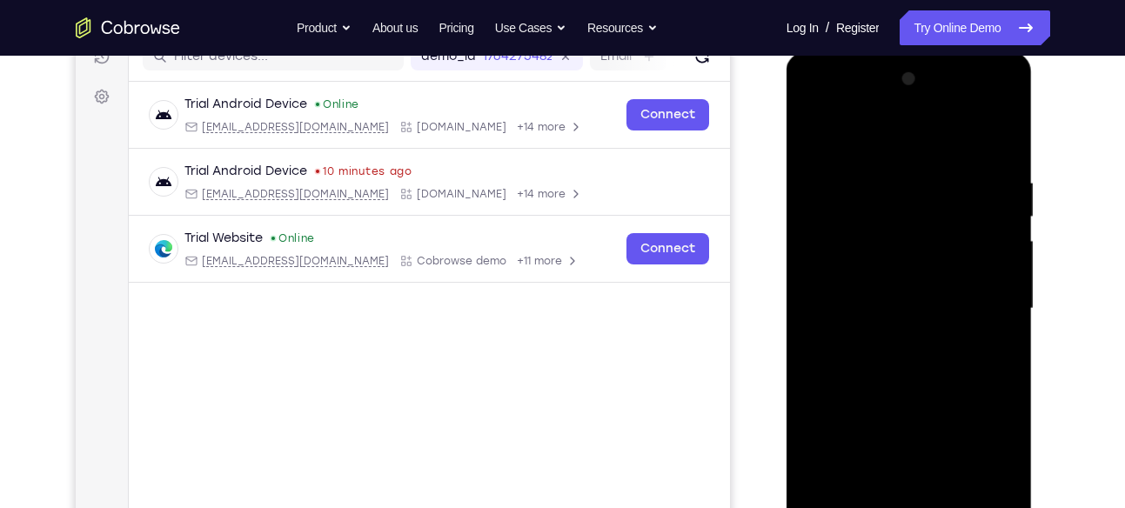
click at [914, 133] on div at bounding box center [909, 308] width 219 height 487
click at [1006, 135] on div at bounding box center [909, 308] width 219 height 487
click at [906, 134] on div at bounding box center [909, 308] width 219 height 487
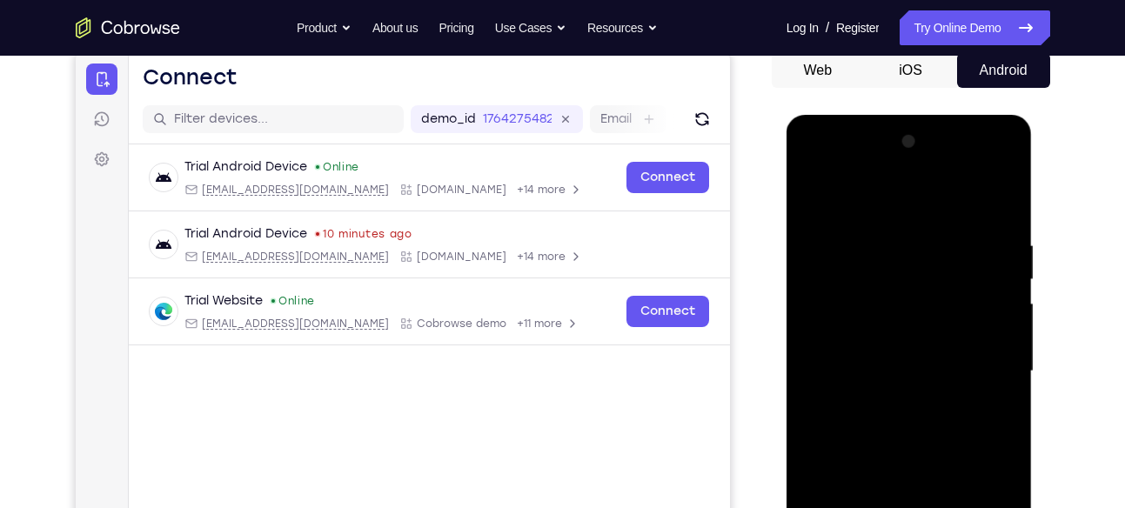
scroll to position [154, 0]
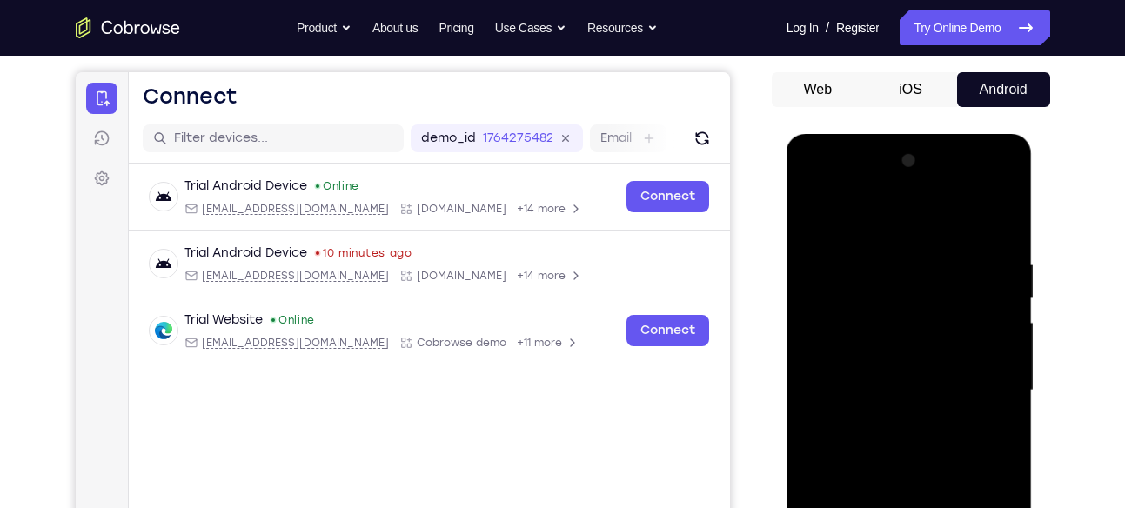
click at [1009, 217] on div at bounding box center [909, 390] width 219 height 487
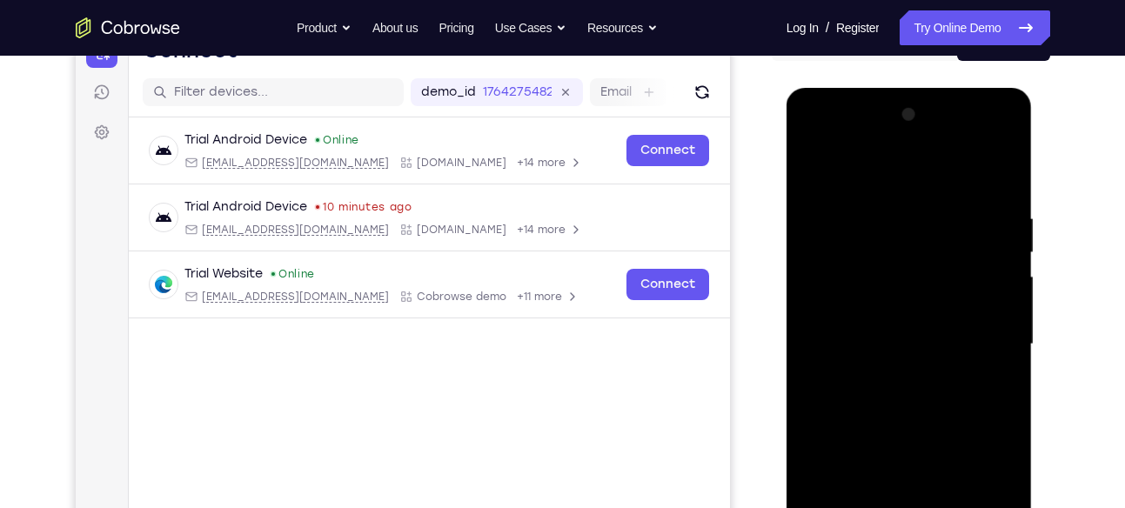
scroll to position [199, 0]
click at [977, 142] on div at bounding box center [909, 345] width 219 height 487
click at [1006, 208] on div at bounding box center [909, 345] width 219 height 487
click at [1005, 174] on div at bounding box center [909, 345] width 219 height 487
